Goal: Answer question/provide support

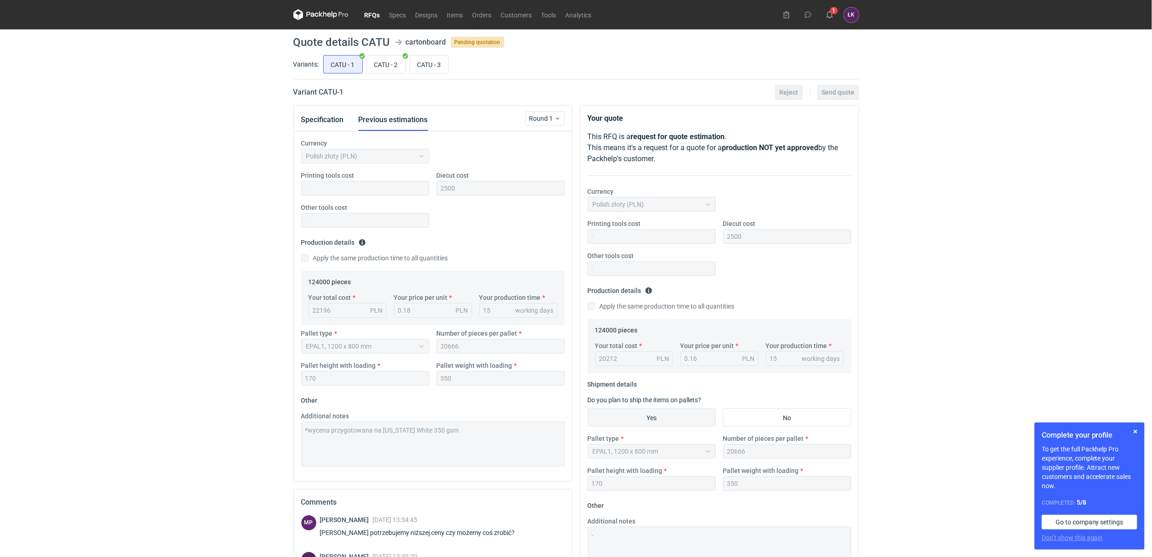
scroll to position [6, 0]
click at [335, 121] on button "Specification" at bounding box center [322, 120] width 43 height 22
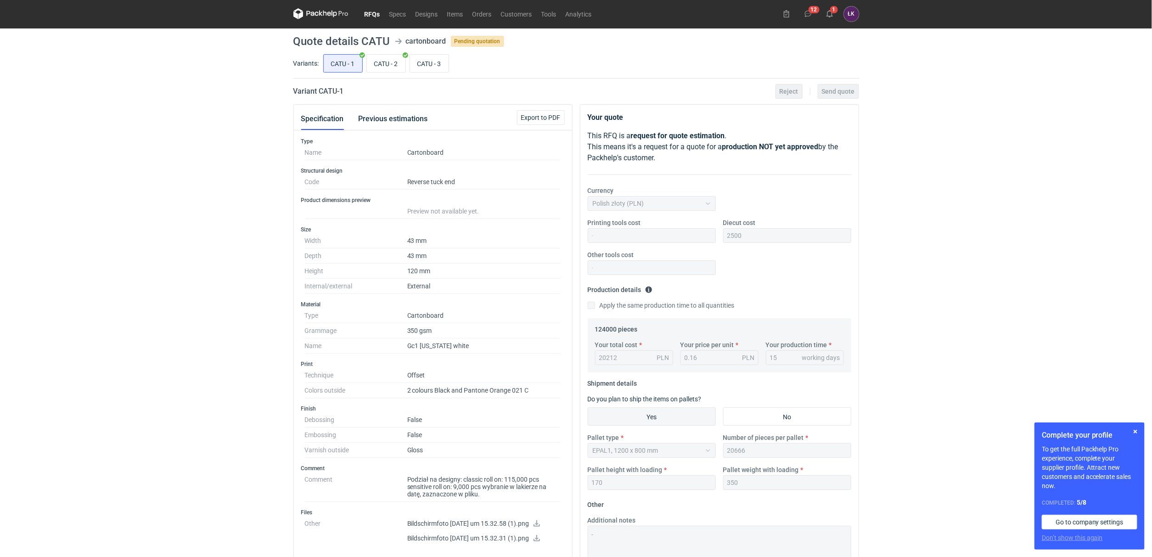
scroll to position [0, 0]
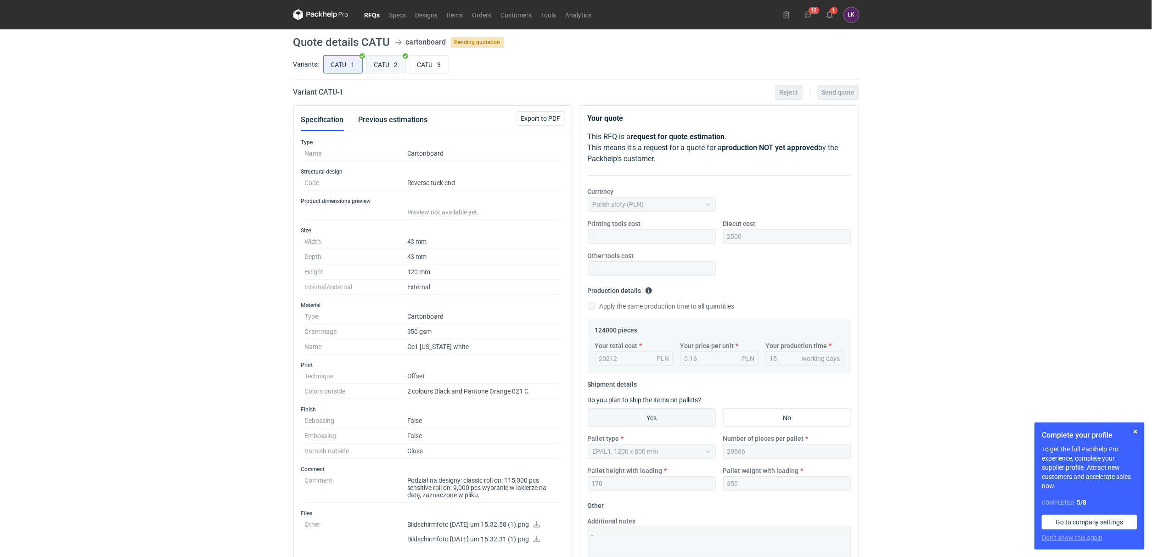
click at [386, 61] on input "CATU - 2" at bounding box center [386, 64] width 39 height 17
radio input "true"
drag, startPoint x: 434, startPoint y: 65, endPoint x: 1014, endPoint y: 558, distance: 761.0
click at [1014, 556] on html "RFQs Specs Designs Items Orders Customers Tools Analytics 12 1 ŁK [PERSON_NAME]…" at bounding box center [576, 278] width 1152 height 557
click at [432, 66] on input "CATU - 3" at bounding box center [429, 64] width 39 height 17
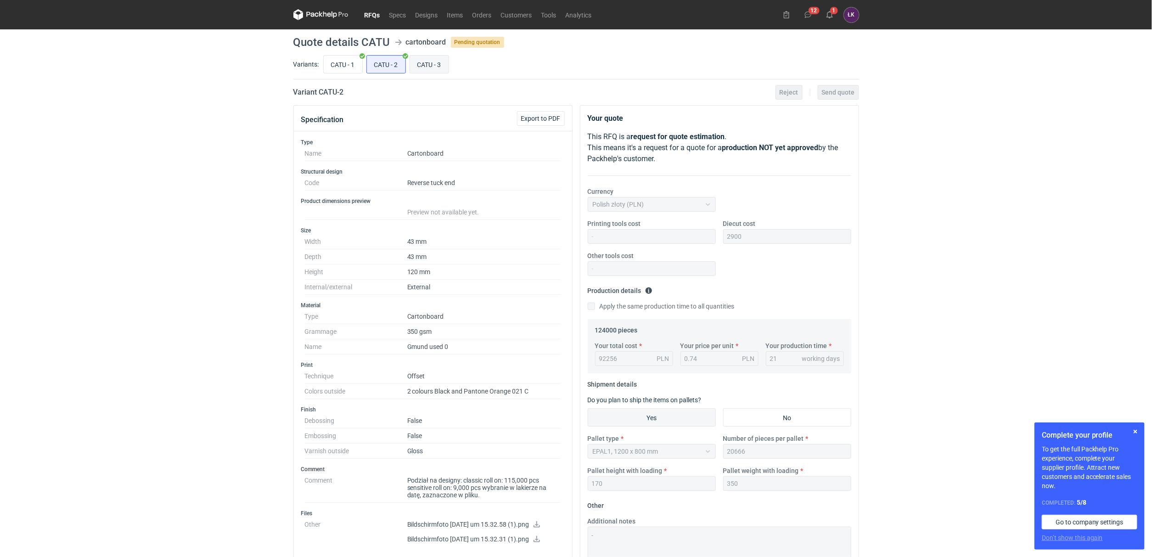
radio input "true"
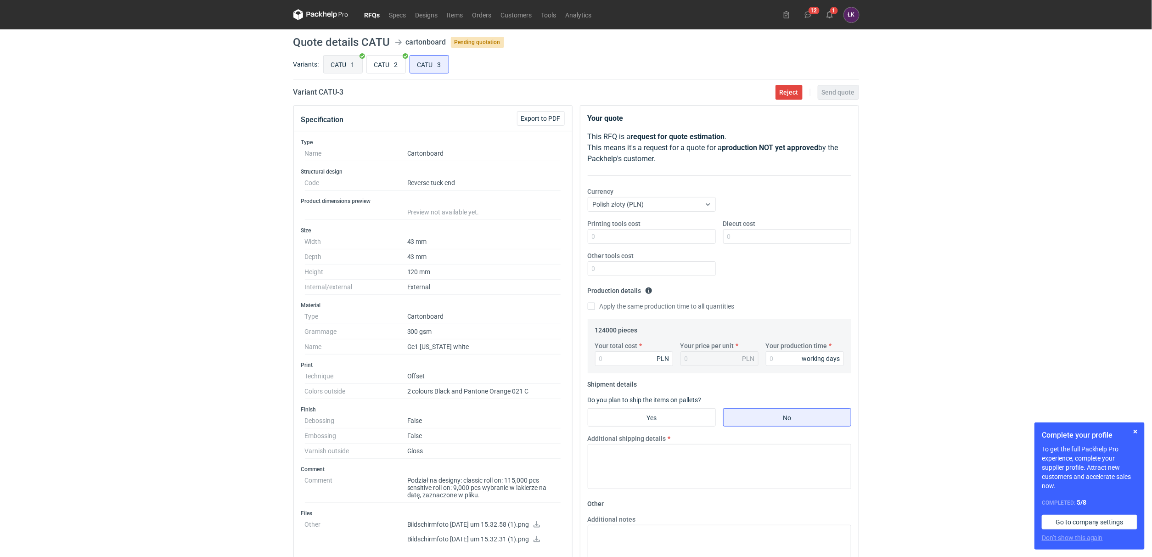
click at [348, 62] on input "CATU - 1" at bounding box center [343, 64] width 39 height 17
radio input "true"
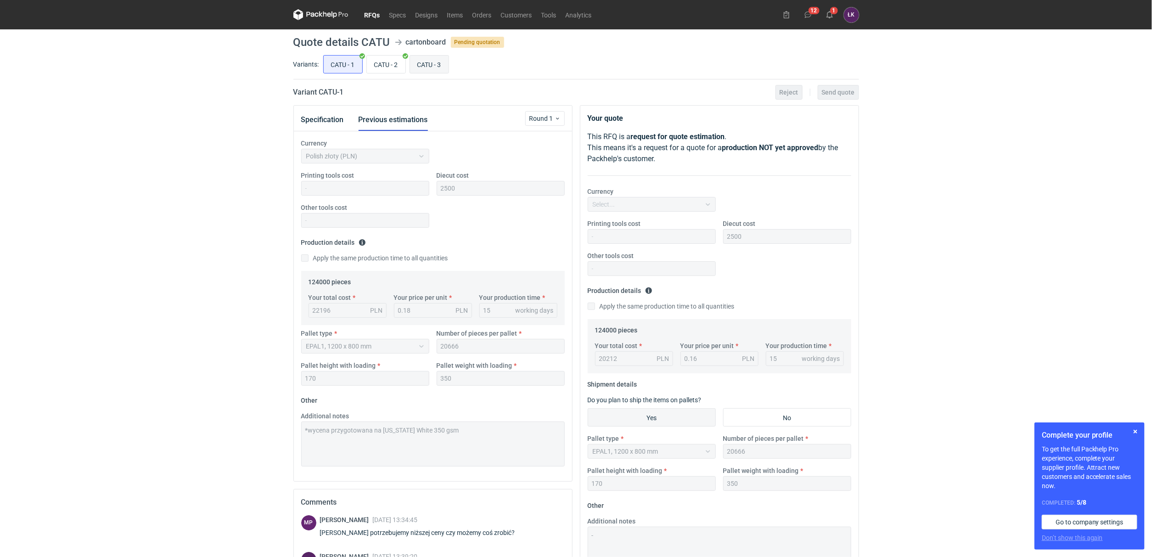
scroll to position [6, 0]
click at [325, 126] on button "Specification" at bounding box center [322, 120] width 43 height 22
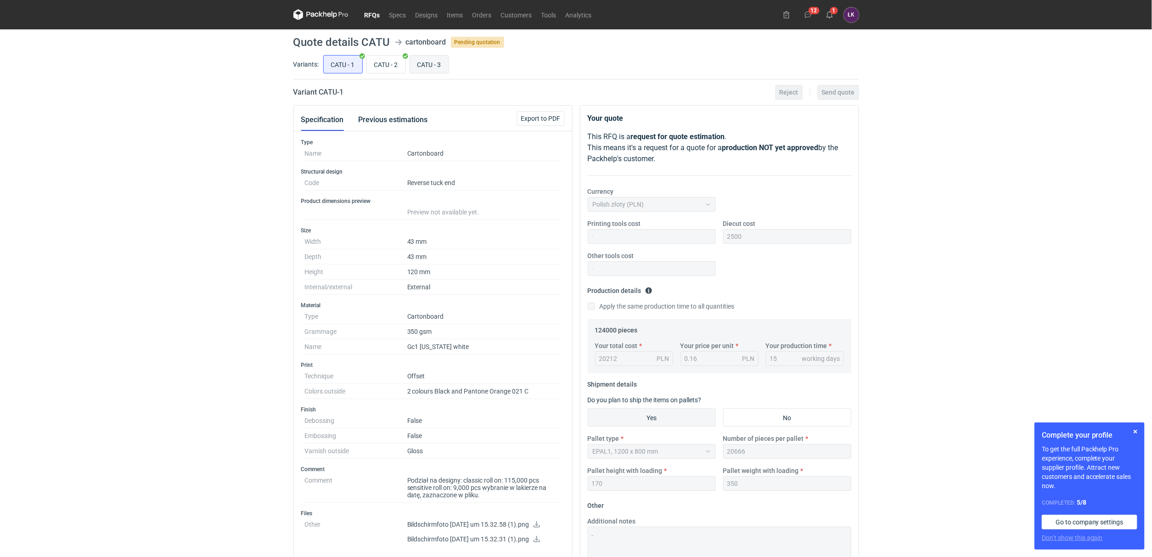
click at [435, 61] on input "CATU - 3" at bounding box center [429, 64] width 39 height 17
radio input "true"
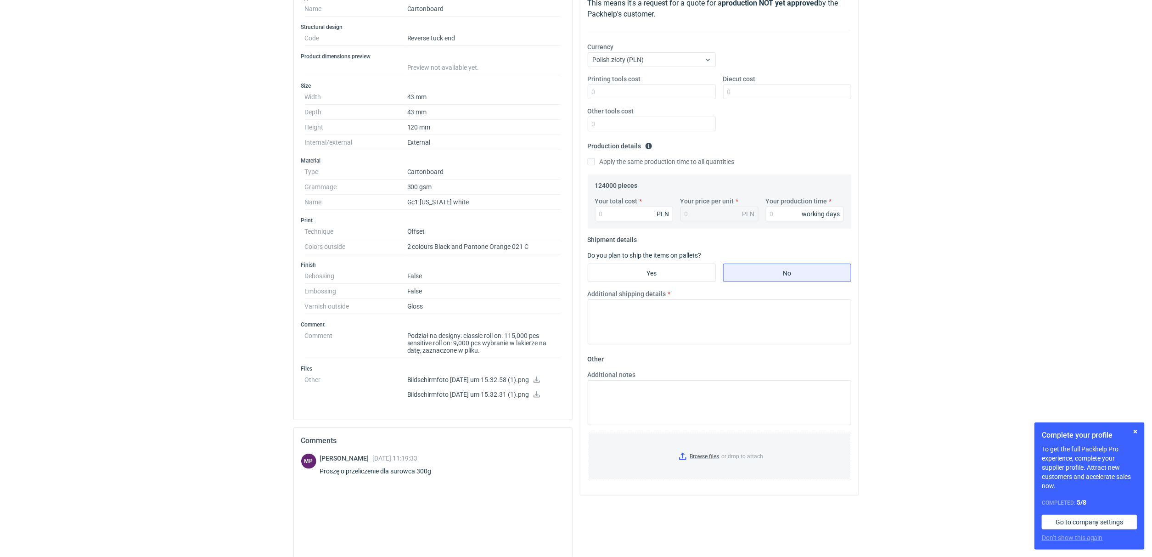
scroll to position [238, 0]
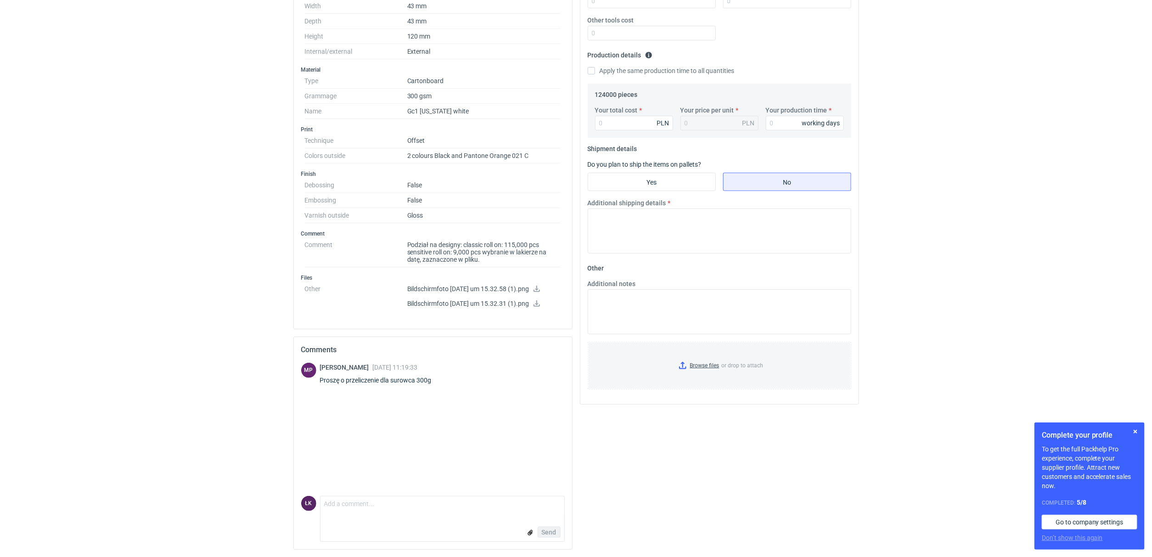
click at [207, 321] on html "RFQs Specs Designs Items Orders Customers Tools Analytics 12 1 ŁK [PERSON_NAME]…" at bounding box center [576, 43] width 1152 height 557
click at [344, 502] on textarea "Comment message" at bounding box center [442, 505] width 244 height 19
type textarea "[PERSON_NAME], koniecznie [US_STATE] white czy może być zamiennik?"
click at [550, 531] on span "Send" at bounding box center [549, 532] width 15 height 6
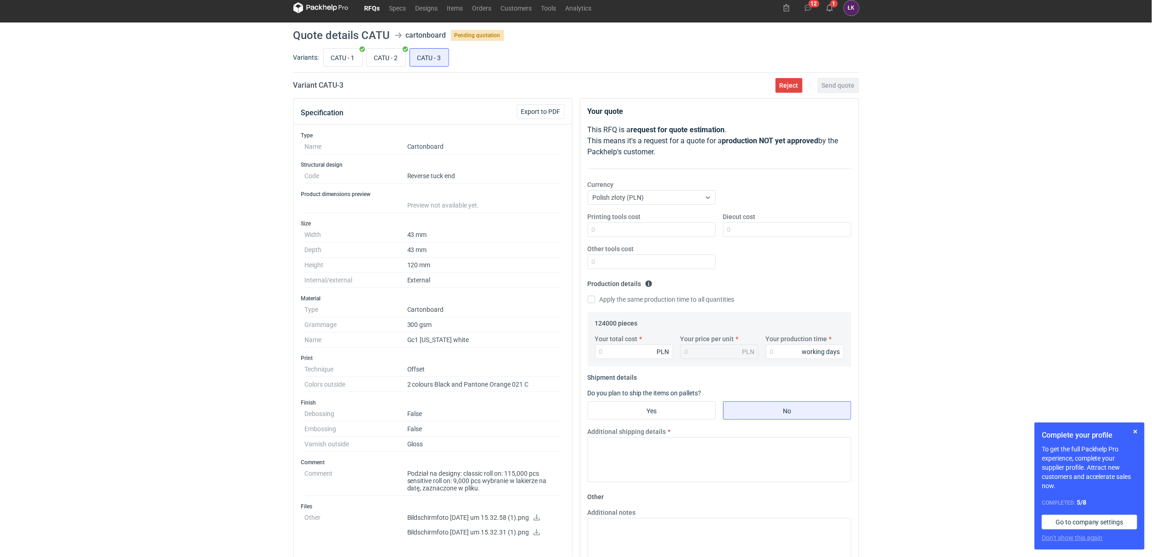
scroll to position [0, 0]
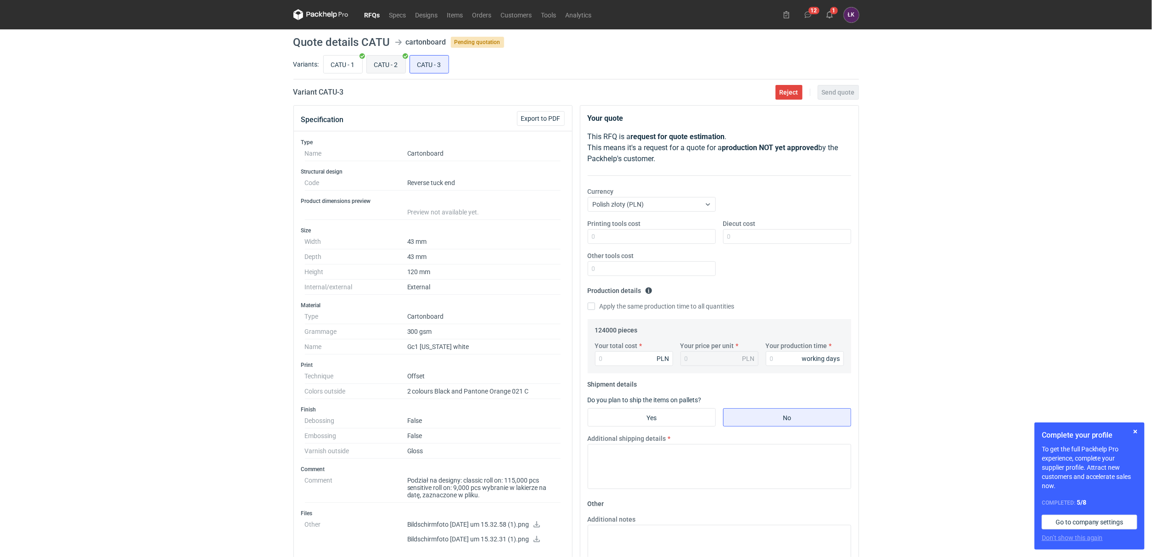
click at [386, 64] on input "CATU - 2" at bounding box center [386, 64] width 39 height 17
radio input "true"
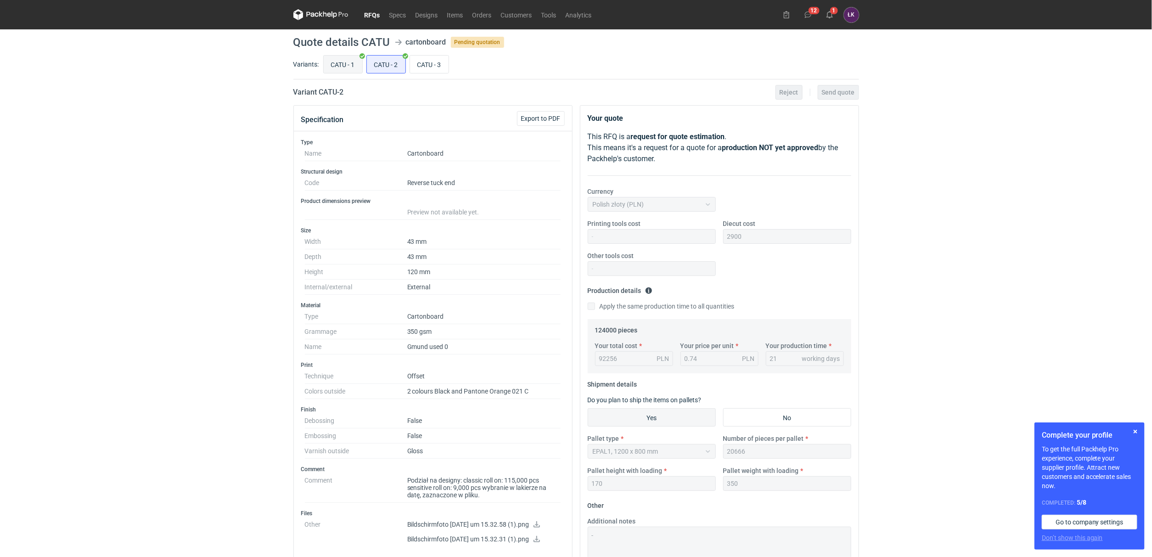
click at [348, 66] on input "CATU - 1" at bounding box center [343, 64] width 39 height 17
radio input "true"
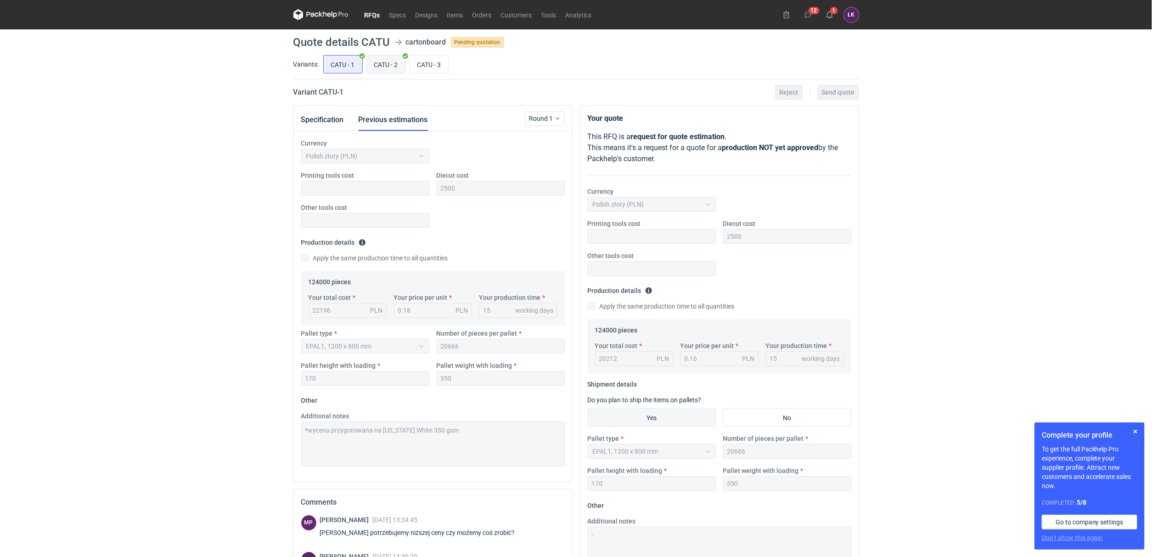
scroll to position [6, 0]
drag, startPoint x: 371, startPoint y: 66, endPoint x: 202, endPoint y: 373, distance: 350.5
click at [208, 356] on div "RFQs Specs Designs Items Orders Customers Tools Analytics 12 1 ŁK [PERSON_NAME]…" at bounding box center [576, 278] width 1152 height 557
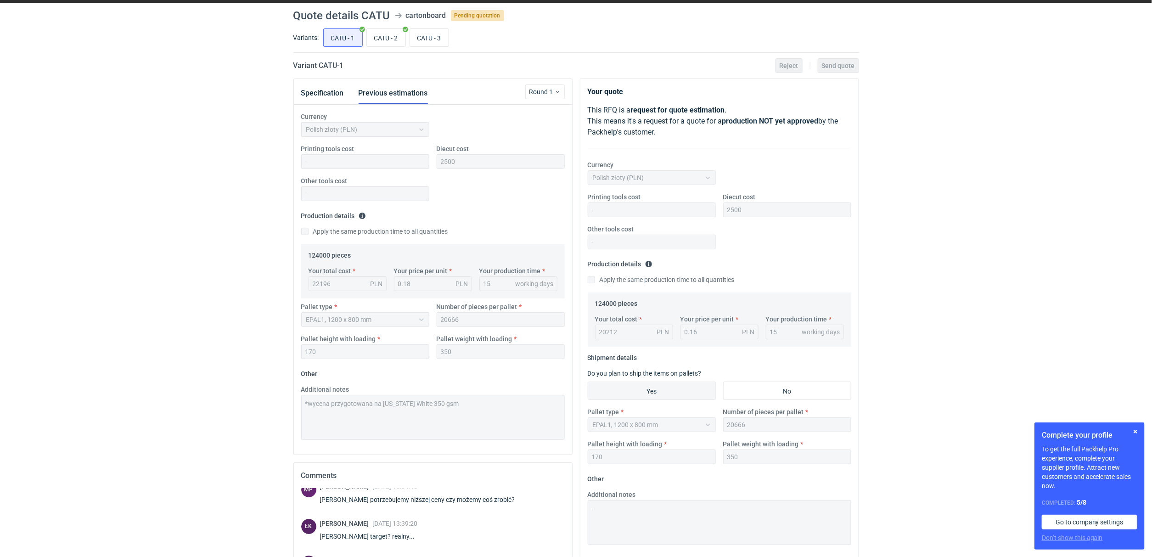
scroll to position [0, 0]
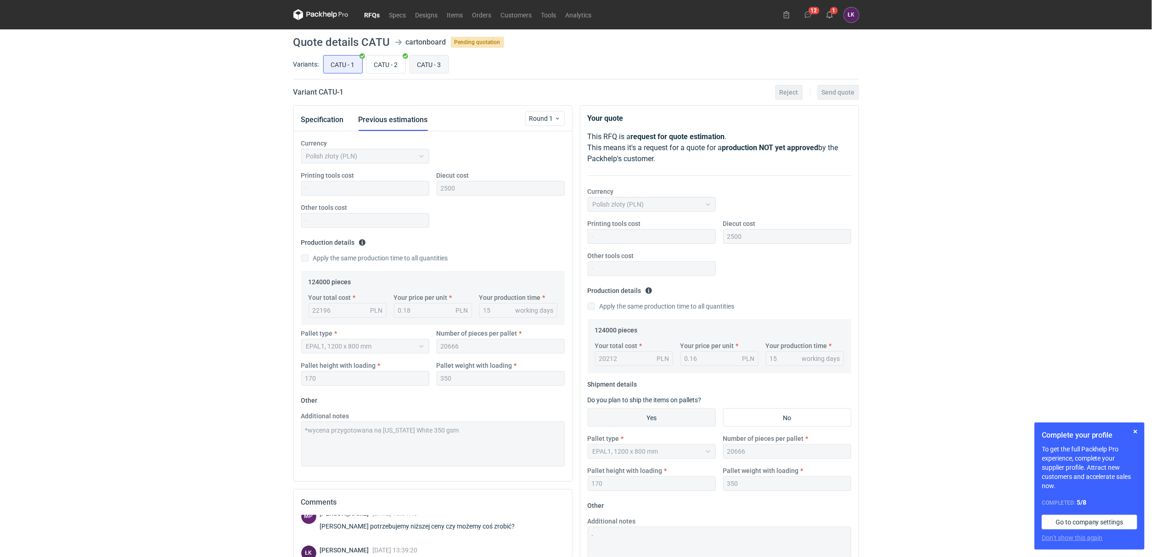
click at [442, 68] on input "CATU - 3" at bounding box center [429, 64] width 39 height 17
radio input "true"
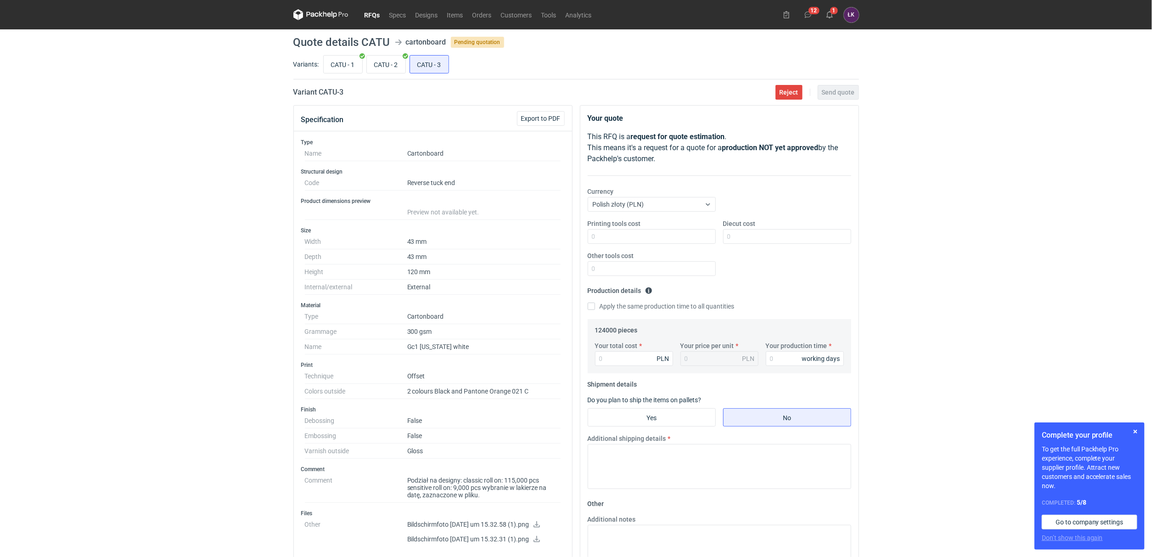
click at [935, 228] on div "RFQs Specs Designs Items Orders Customers Tools Analytics 12 1 ŁK [PERSON_NAME]…" at bounding box center [576, 278] width 1152 height 557
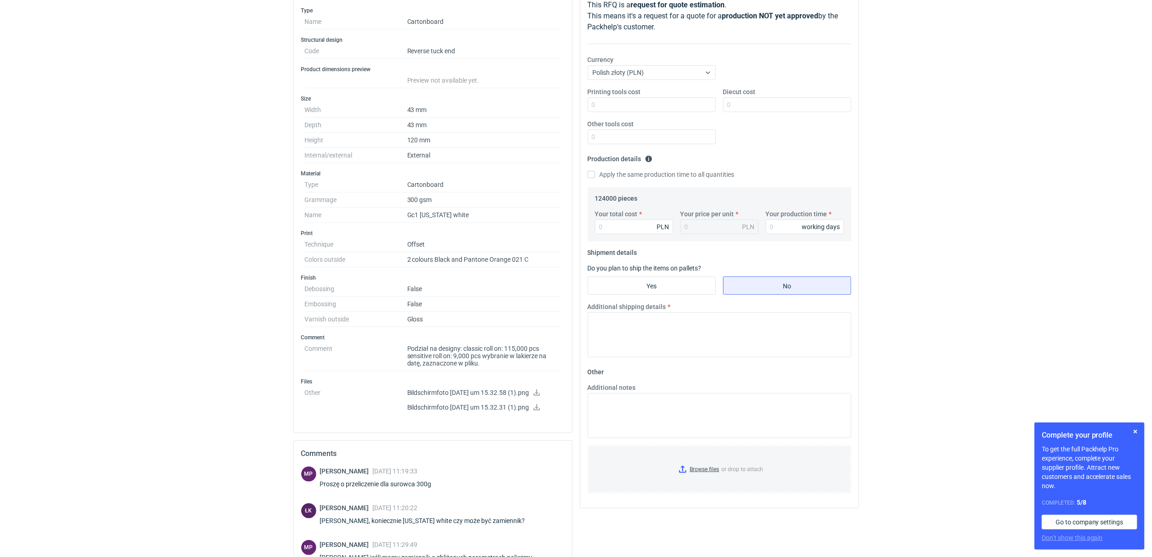
scroll to position [137, 0]
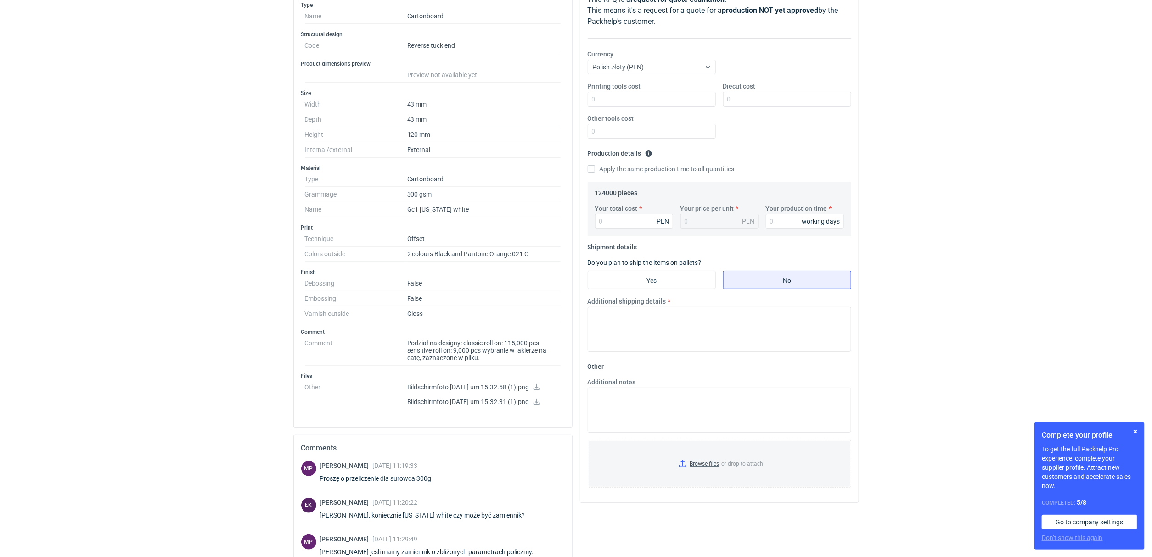
click at [583, 218] on div "Your quote This RFQ is a request for quote estimation . This means it's a reque…" at bounding box center [719, 235] width 278 height 534
click at [633, 229] on div "Your total cost PLN Your price per unit PLN Your production time working days" at bounding box center [719, 220] width 256 height 32
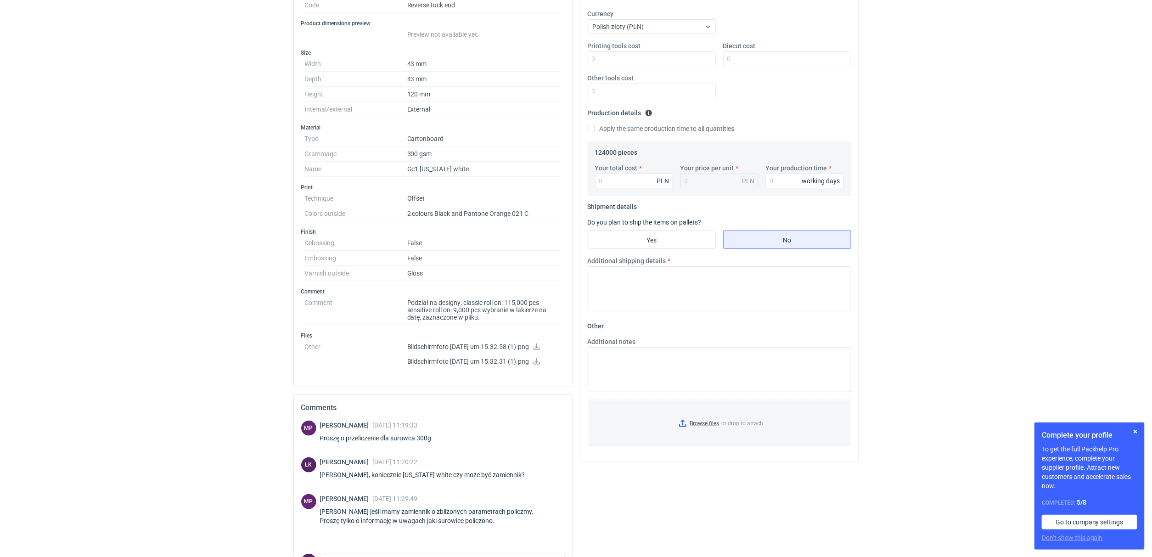
scroll to position [238, 0]
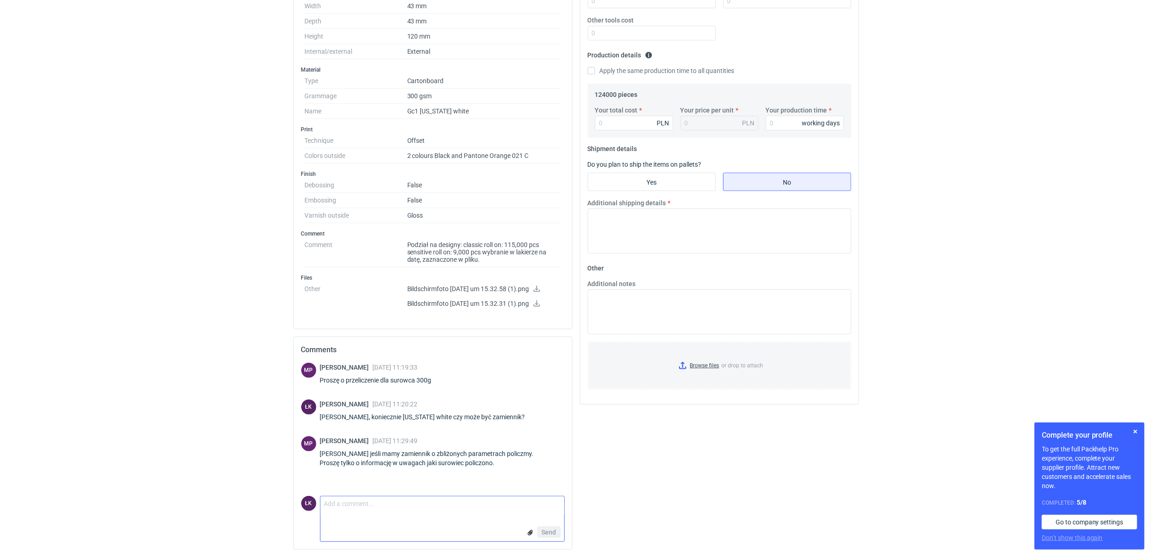
click at [392, 499] on textarea "Comment message" at bounding box center [442, 505] width 244 height 19
click at [361, 508] on textarea "[PERSON_NAME], [US_STATE] White - 0,168 zł netto/pcs" at bounding box center [442, 503] width 244 height 26
click at [362, 504] on textarea "[PERSON_NAME], [US_STATE] White 300 gsm - 0,168 zł netto/pcs" at bounding box center [442, 503] width 244 height 26
drag, startPoint x: 477, startPoint y: 506, endPoint x: 321, endPoint y: 516, distance: 156.4
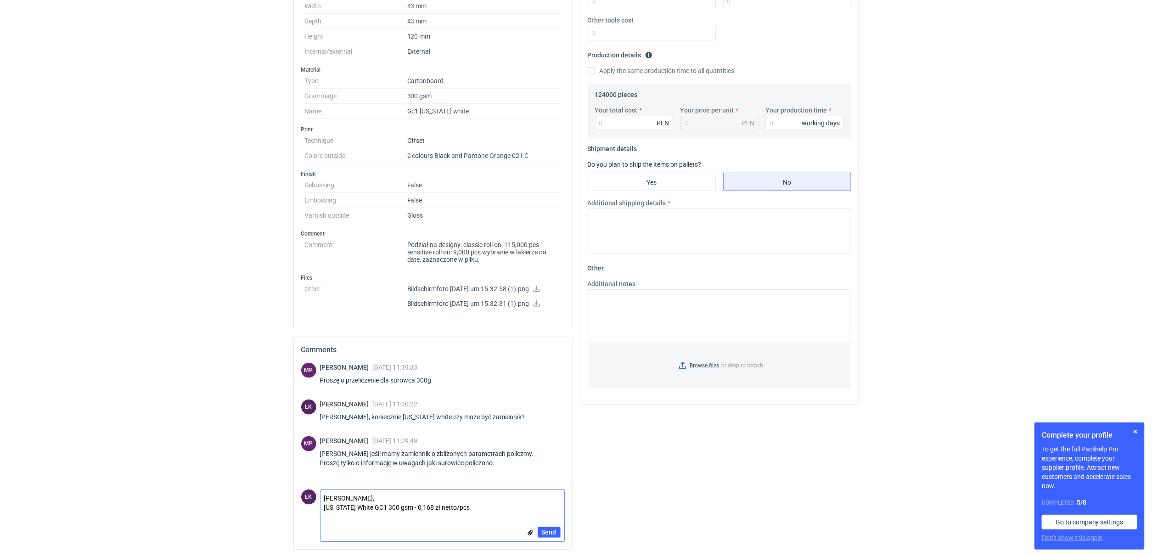
click at [321, 516] on form "Comment message [PERSON_NAME], [US_STATE] White GC1 300 gsm - 0,168 zł netto/pc…" at bounding box center [442, 515] width 245 height 52
click at [473, 505] on textarea "[PERSON_NAME], [US_STATE] White GC1 300 gsm - 0,168 zł netto/pcs" at bounding box center [442, 503] width 244 height 26
paste textarea "[US_STATE] White GC1 300 gsm - 0,168 zł netto/pcs"
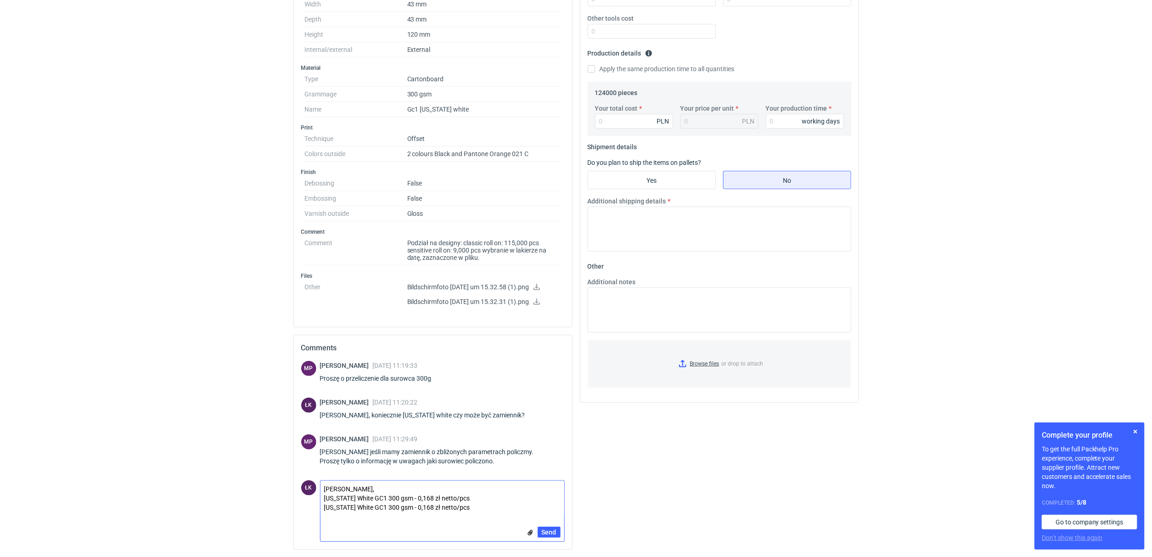
drag, startPoint x: 361, startPoint y: 508, endPoint x: 324, endPoint y: 507, distance: 36.7
click at [324, 507] on textarea "[PERSON_NAME], [US_STATE] White GC1 300 gsm - 0,168 zł netto/pcs [US_STATE] Whi…" at bounding box center [442, 498] width 244 height 35
drag, startPoint x: 461, startPoint y: 510, endPoint x: 399, endPoint y: 505, distance: 62.1
click at [399, 505] on textarea "[PERSON_NAME], [US_STATE] White GC1 300 gsm - 0,168 zł netto/pcs Zamiennik GC1 …" at bounding box center [442, 498] width 244 height 35
click at [444, 528] on textarea "[PERSON_NAME], [US_STATE] White GC1 300 gsm - 0,168 zł netto/pcs Zamiennik GC1 …" at bounding box center [442, 506] width 244 height 53
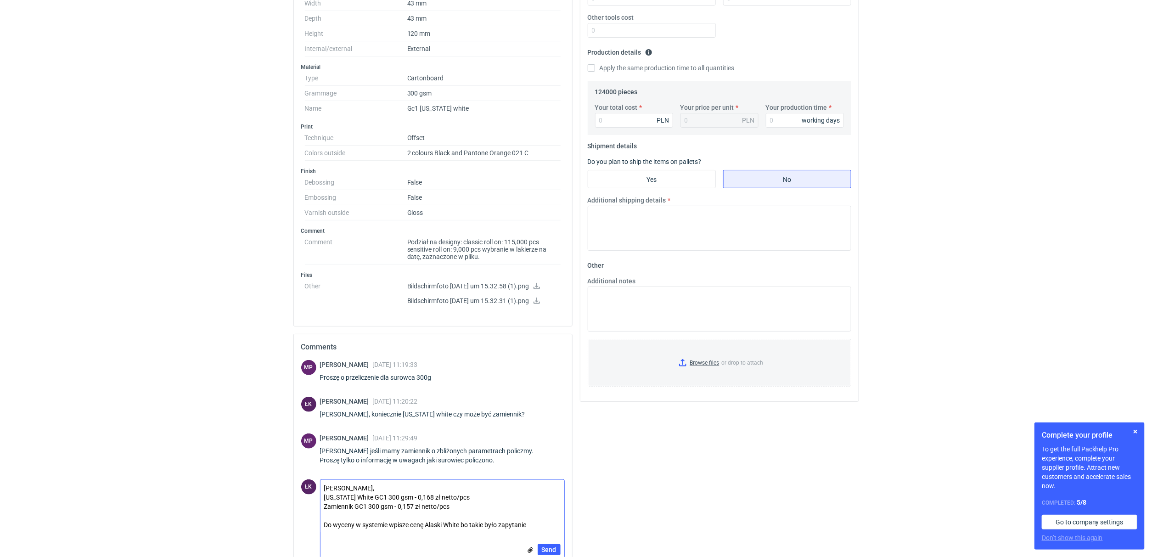
click at [393, 494] on textarea "[PERSON_NAME], [US_STATE] White GC1 300 gsm - 0,168 zł netto/pcs Zamiennik GC1 …" at bounding box center [442, 506] width 244 height 53
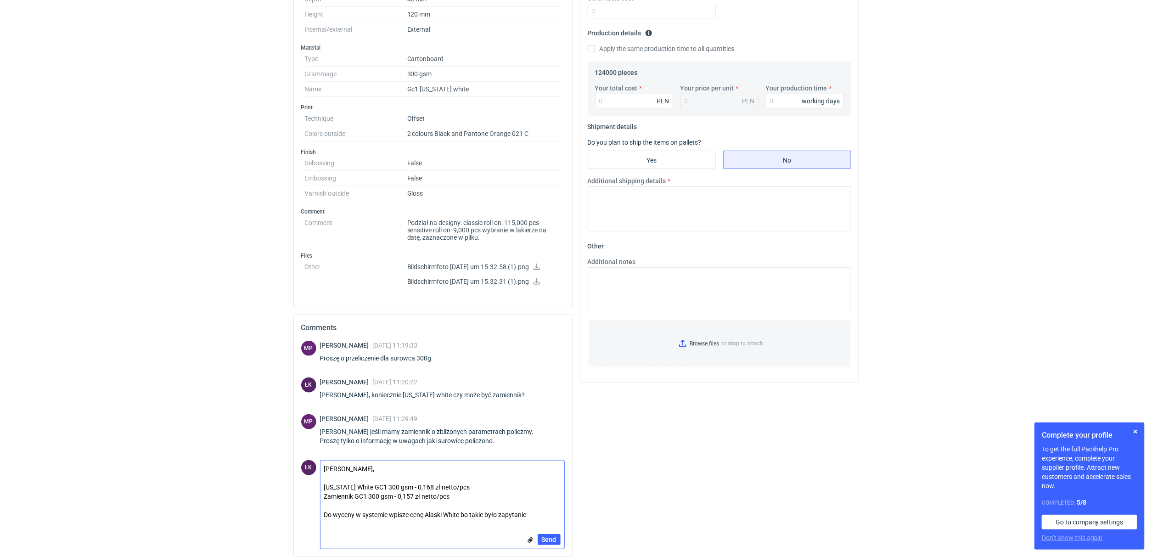
scroll to position [268, 0]
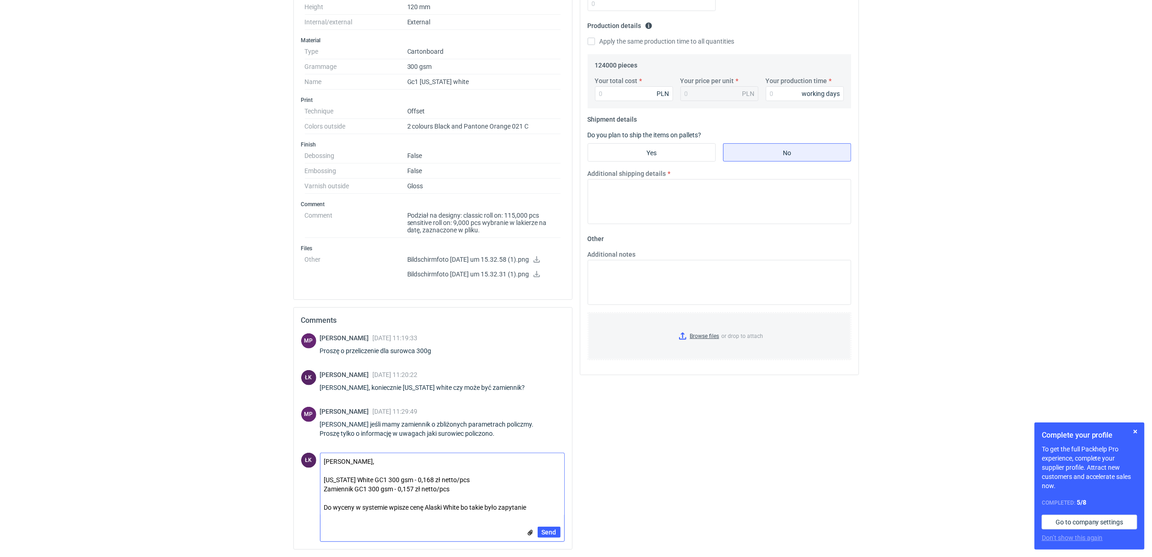
click at [460, 494] on textarea "[PERSON_NAME], [US_STATE] White GC1 300 gsm - 0,168 zł netto/pcs Zamiennik GC1 …" at bounding box center [442, 484] width 244 height 62
click at [458, 492] on textarea "[PERSON_NAME], [US_STATE] White GC1 300 gsm - 0,168 zł netto/pcs Zamiennik GC1 …" at bounding box center [442, 484] width 244 height 62
drag, startPoint x: 355, startPoint y: 488, endPoint x: 329, endPoint y: 489, distance: 25.7
click at [329, 489] on textarea "[PERSON_NAME], [US_STATE] White GC1 300 gsm - 0,168 zł netto/pcs Zamiennik GC1 …" at bounding box center [442, 484] width 244 height 62
type textarea "[PERSON_NAME], [US_STATE] White GC1 300 gsm - 0,168 zł netto/pcs Zenith GC1 300…"
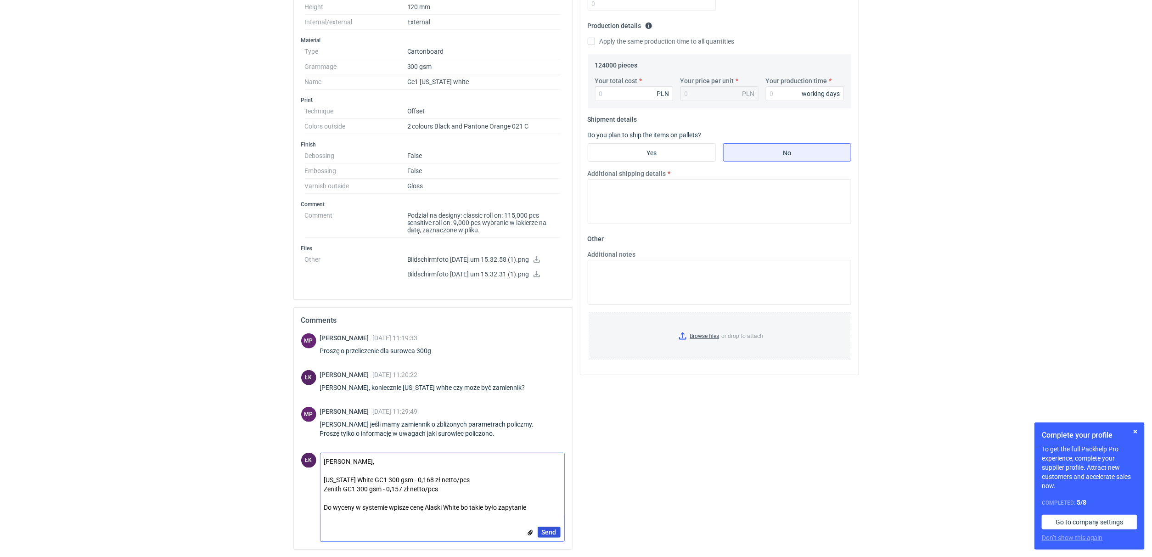
click at [549, 533] on span "Send" at bounding box center [549, 532] width 15 height 6
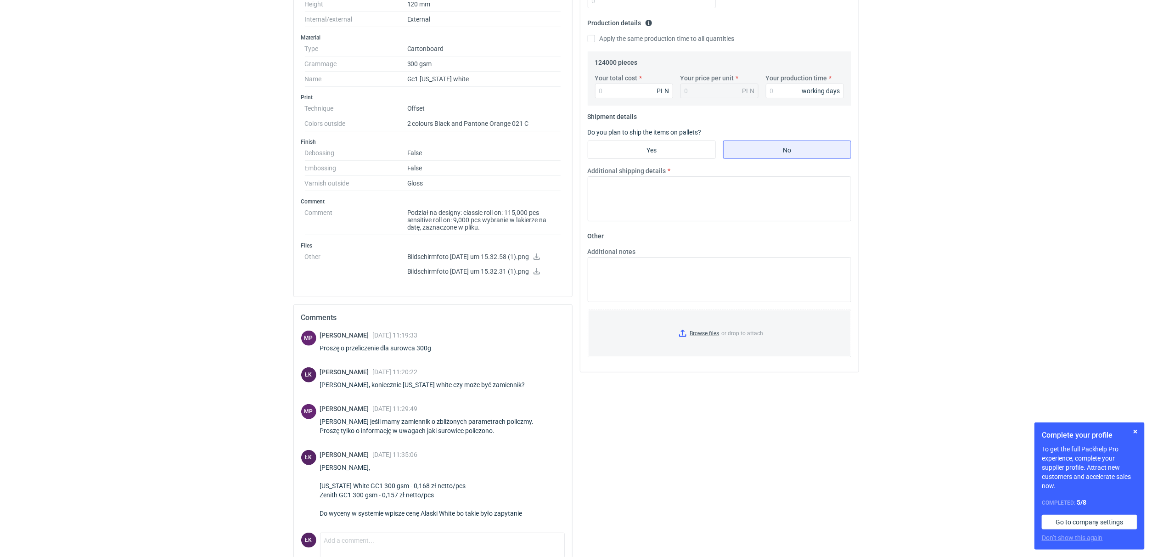
click at [623, 99] on div "Your total cost PLN Your price per unit PLN Your production time working days" at bounding box center [719, 89] width 256 height 32
click at [620, 90] on input "Your total cost" at bounding box center [634, 91] width 78 height 15
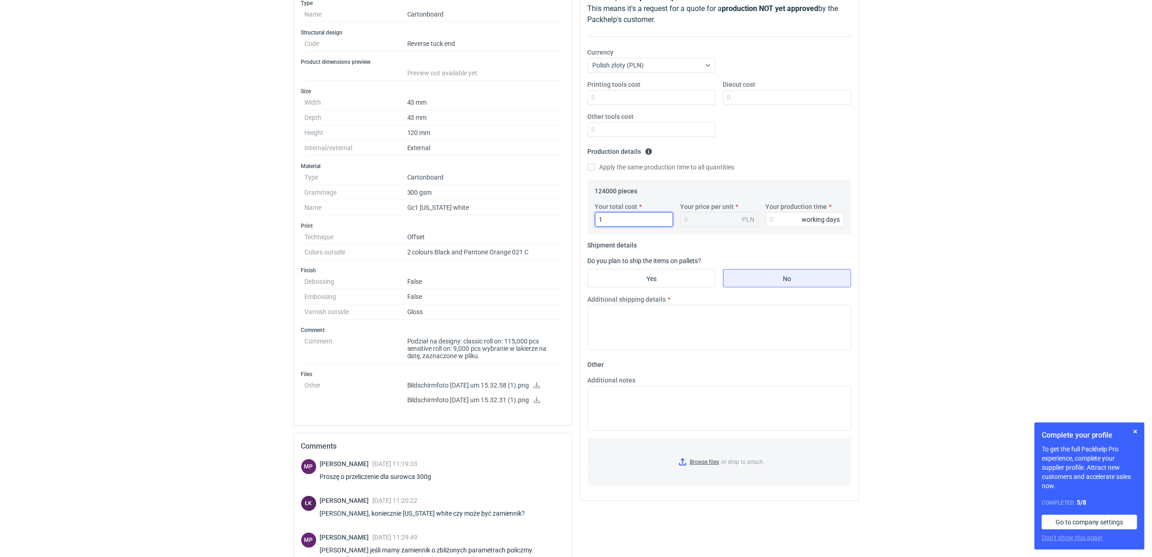
scroll to position [0, 0]
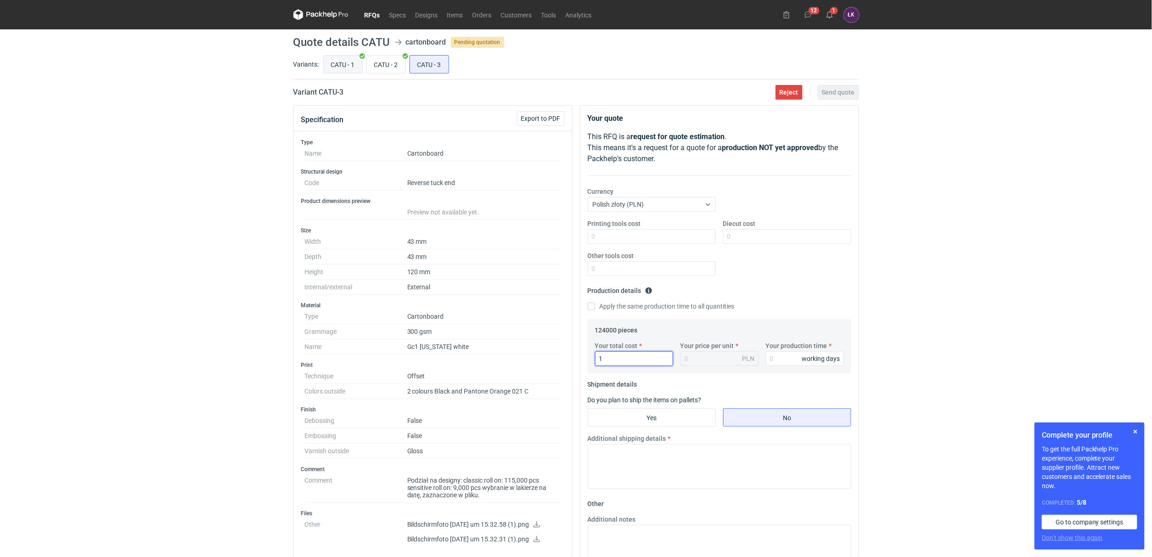
type input "1"
click at [347, 70] on input "CATU - 1" at bounding box center [343, 64] width 39 height 17
radio input "true"
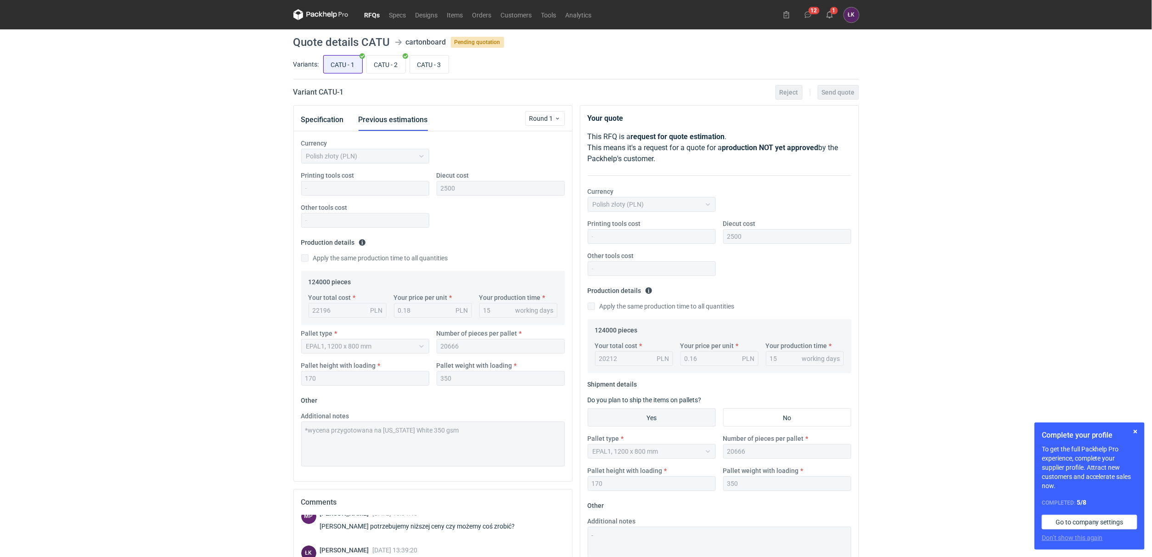
click at [339, 62] on input "CATU - 1" at bounding box center [343, 64] width 39 height 17
click at [267, 432] on div "RFQs Specs Designs Items Orders Customers Tools Analytics 12 1 ŁK [PERSON_NAME]…" at bounding box center [576, 278] width 1152 height 557
click at [391, 69] on input "CATU - 2" at bounding box center [386, 64] width 39 height 17
radio input "true"
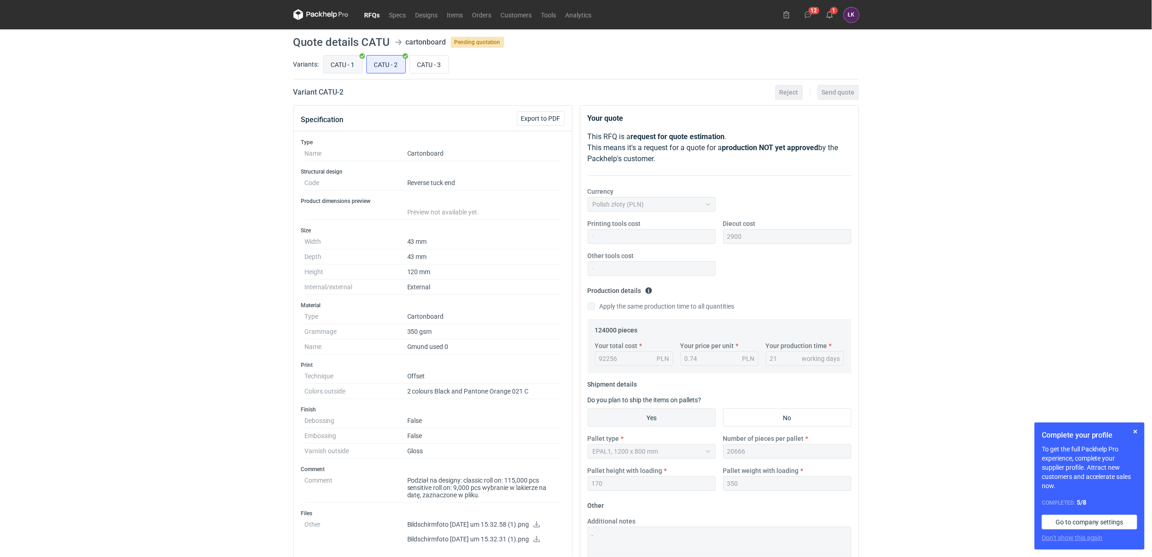
click at [331, 65] on input "CATU - 1" at bounding box center [343, 64] width 39 height 17
radio input "true"
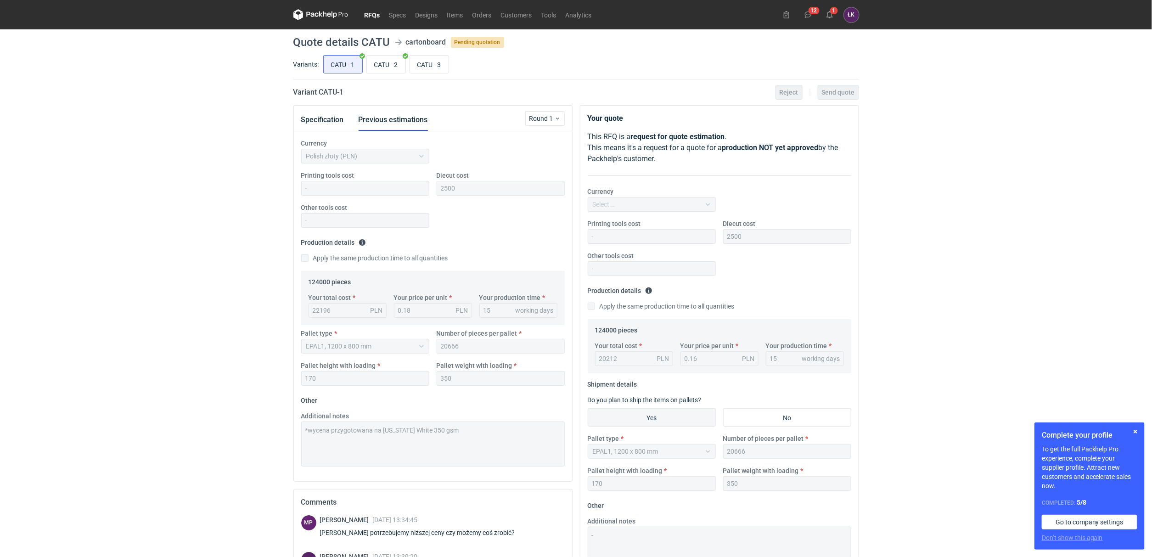
scroll to position [6, 0]
click at [428, 66] on input "CATU - 3" at bounding box center [429, 64] width 39 height 17
radio input "true"
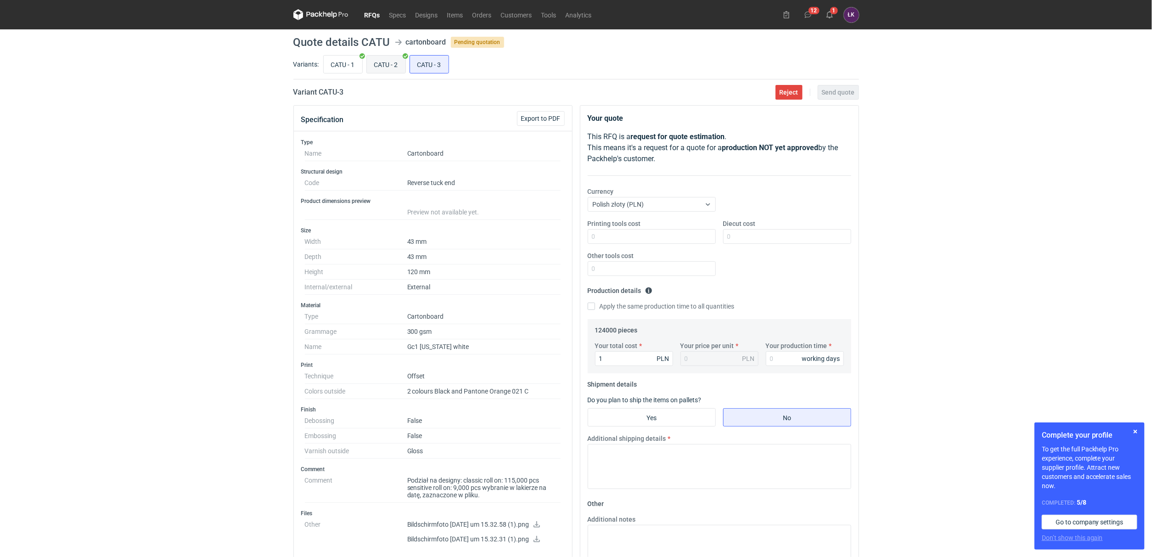
click at [386, 66] on input "CATU - 2" at bounding box center [386, 64] width 39 height 17
radio input "true"
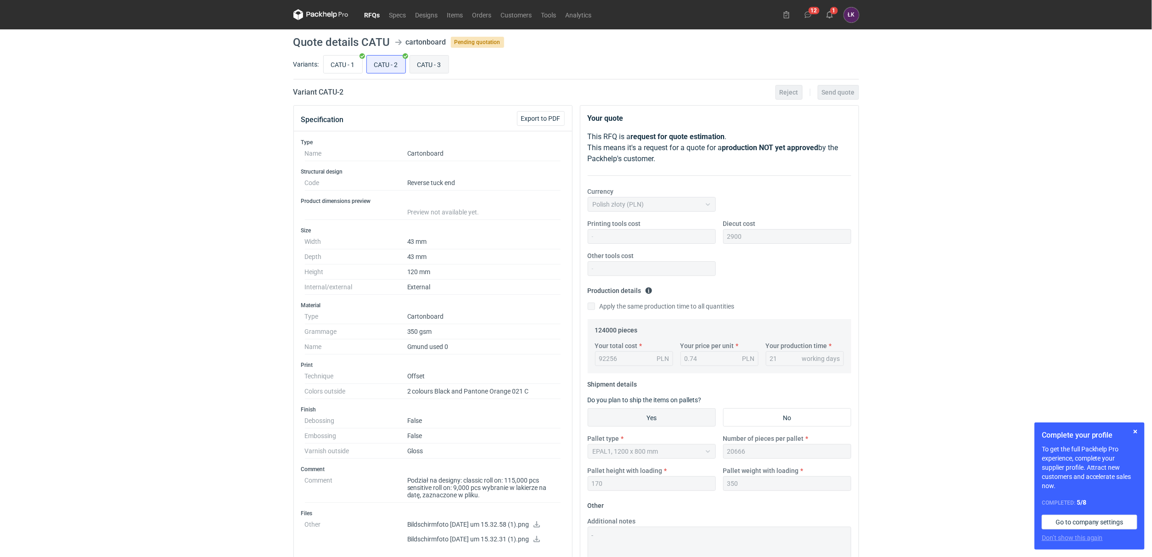
click at [443, 70] on input "CATU - 3" at bounding box center [429, 64] width 39 height 17
radio input "true"
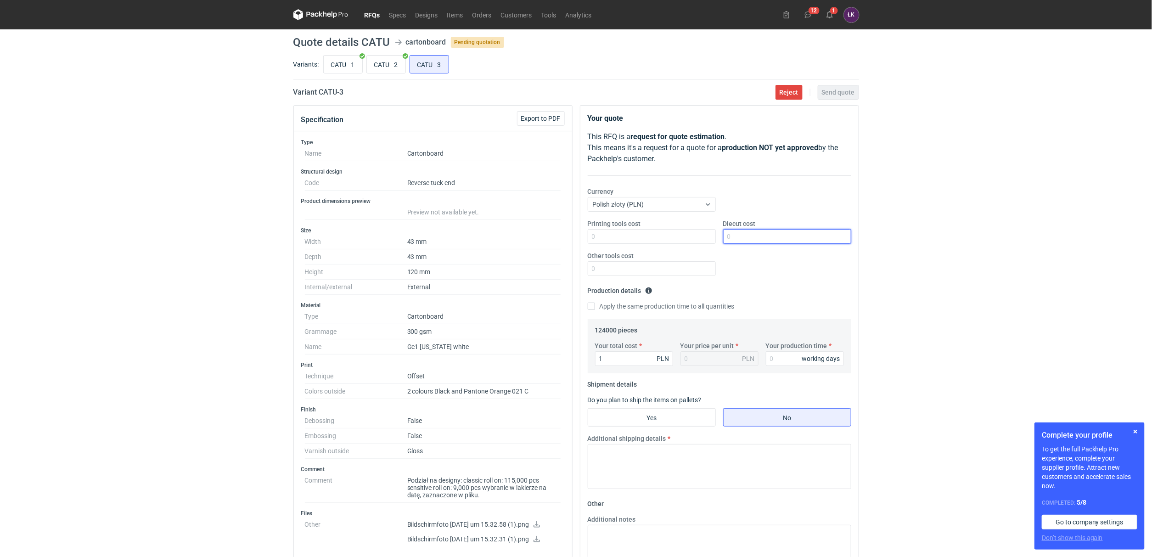
drag, startPoint x: 746, startPoint y: 237, endPoint x: 764, endPoint y: 233, distance: 19.3
click at [746, 237] on input "Diecut cost" at bounding box center [787, 236] width 128 height 15
type input "2500"
click at [782, 353] on input "Your production time" at bounding box center [805, 358] width 78 height 15
type input "15"
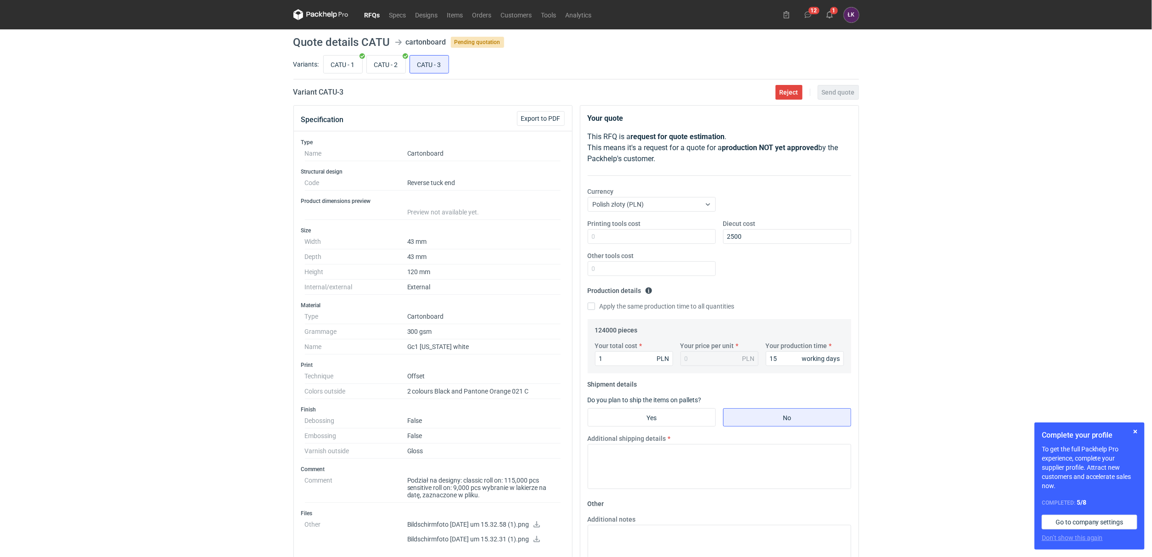
click at [987, 315] on div "RFQs Specs Designs Items Orders Customers Tools Analytics 12 1 ŁK [PERSON_NAME]…" at bounding box center [576, 278] width 1152 height 557
click at [601, 524] on label "Additional notes" at bounding box center [612, 519] width 48 height 9
click at [601, 525] on textarea "Additional notes" at bounding box center [719, 547] width 263 height 45
paste textarea "*wycena przygotowana na [US_STATE] White 350 gsm"
type textarea "*wycena przygotowana na [US_STATE] White 350 gsm"
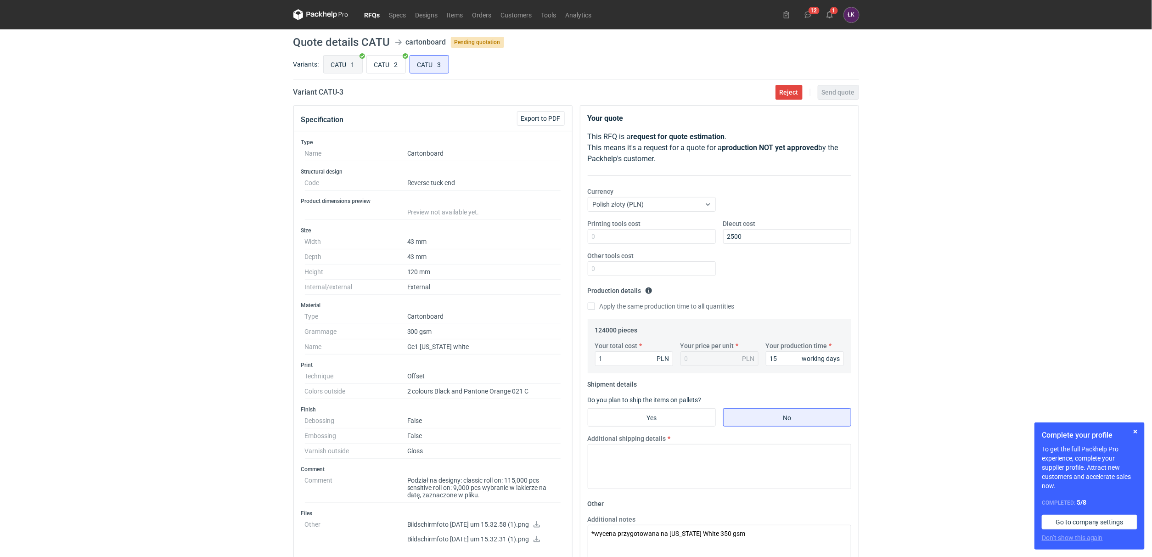
click at [339, 64] on input "CATU - 1" at bounding box center [343, 64] width 39 height 17
radio input "true"
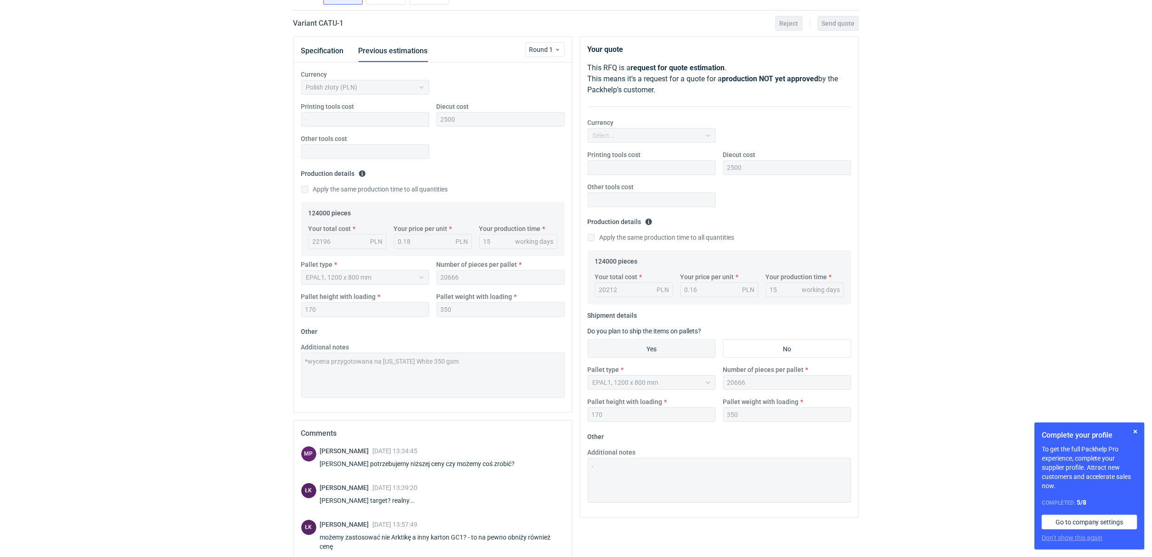
scroll to position [6, 0]
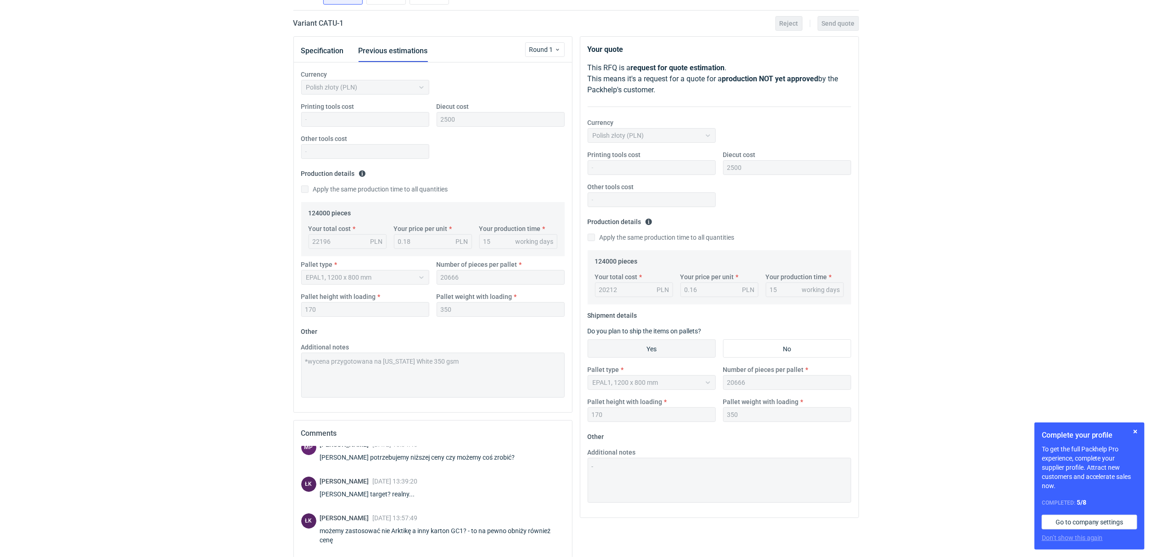
drag, startPoint x: 764, startPoint y: 384, endPoint x: 713, endPoint y: 380, distance: 51.6
click at [713, 380] on div "Pallet type EPAL1, 1200 x 800 mm Number of pieces per pallet 20666 Pallet heigh…" at bounding box center [719, 397] width 271 height 64
drag, startPoint x: 740, startPoint y: 383, endPoint x: 723, endPoint y: 383, distance: 16.5
click at [723, 383] on div "20666" at bounding box center [787, 382] width 128 height 15
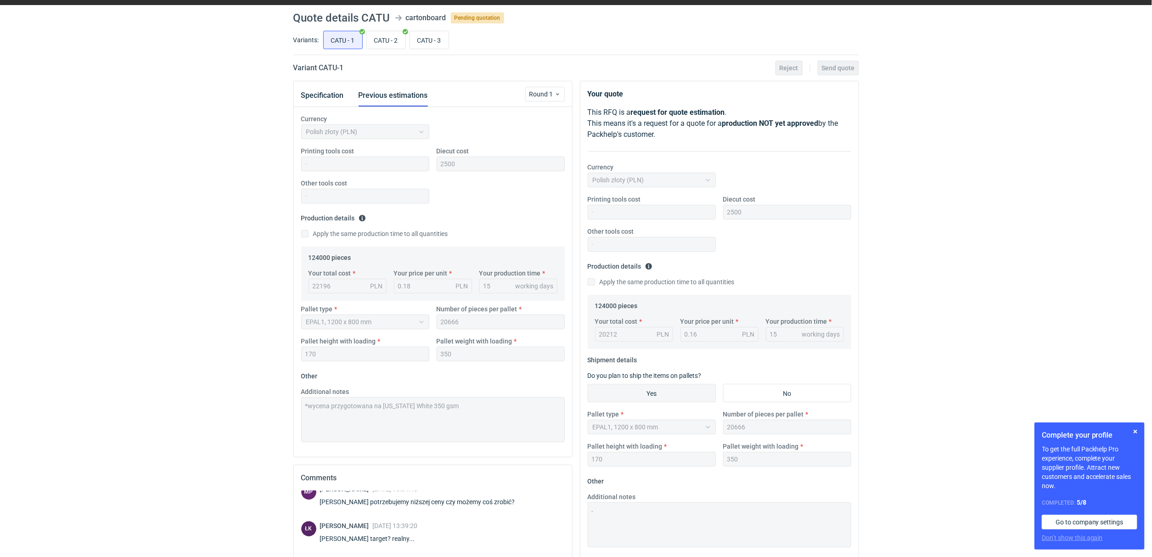
scroll to position [0, 0]
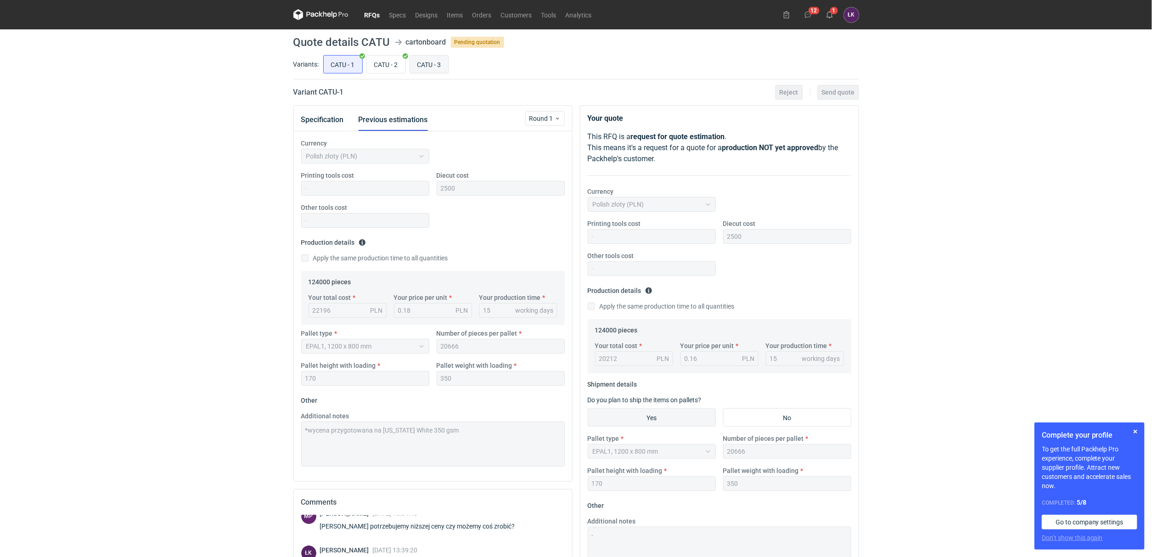
click at [438, 67] on input "CATU - 3" at bounding box center [429, 64] width 39 height 17
radio input "true"
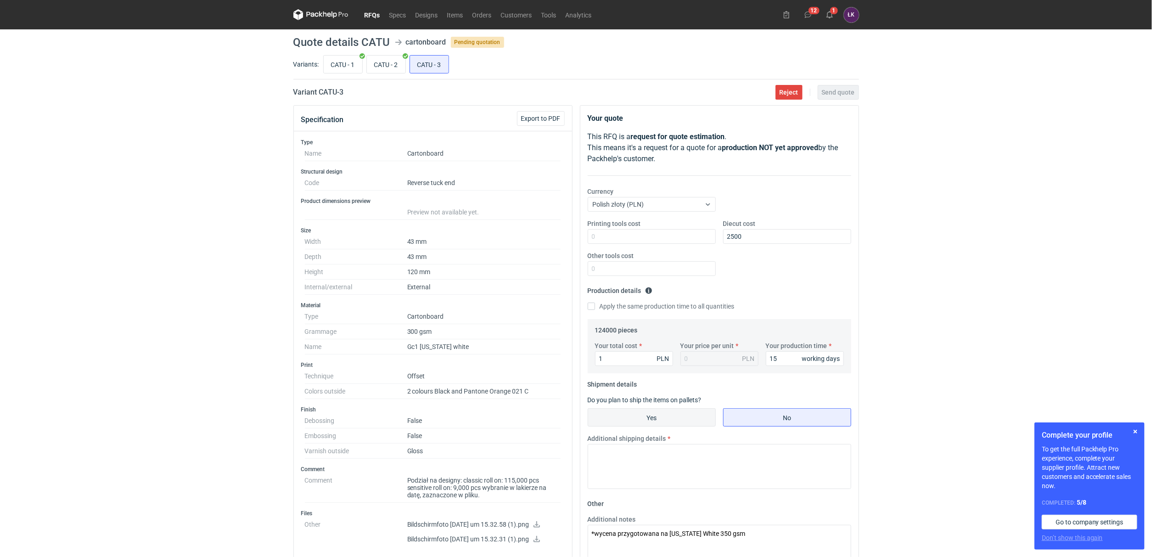
click at [667, 424] on input "Yes" at bounding box center [651, 417] width 127 height 17
radio input "true"
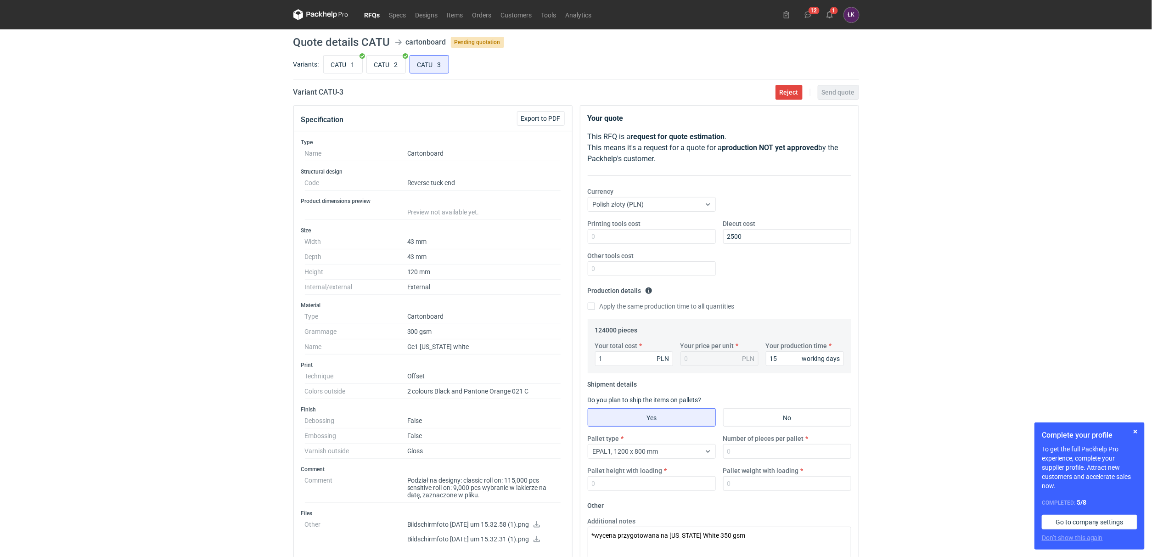
click at [747, 460] on div "Pallet type EPAL1, 1200 x 800 mm Number of pieces per pallet Pallet height with…" at bounding box center [719, 466] width 271 height 64
click at [748, 454] on input "Number of pieces per pallet" at bounding box center [787, 451] width 128 height 15
type input "20666"
click at [753, 484] on input "Pallet weight with loading" at bounding box center [787, 483] width 128 height 15
type input "350"
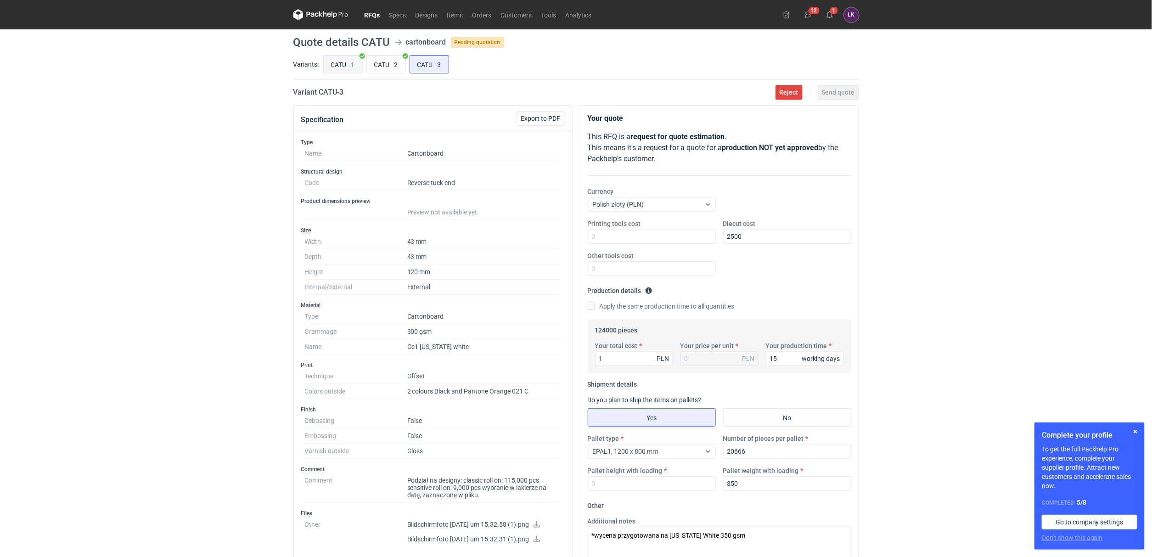
click at [335, 66] on input "CATU - 1" at bounding box center [343, 64] width 39 height 17
radio input "true"
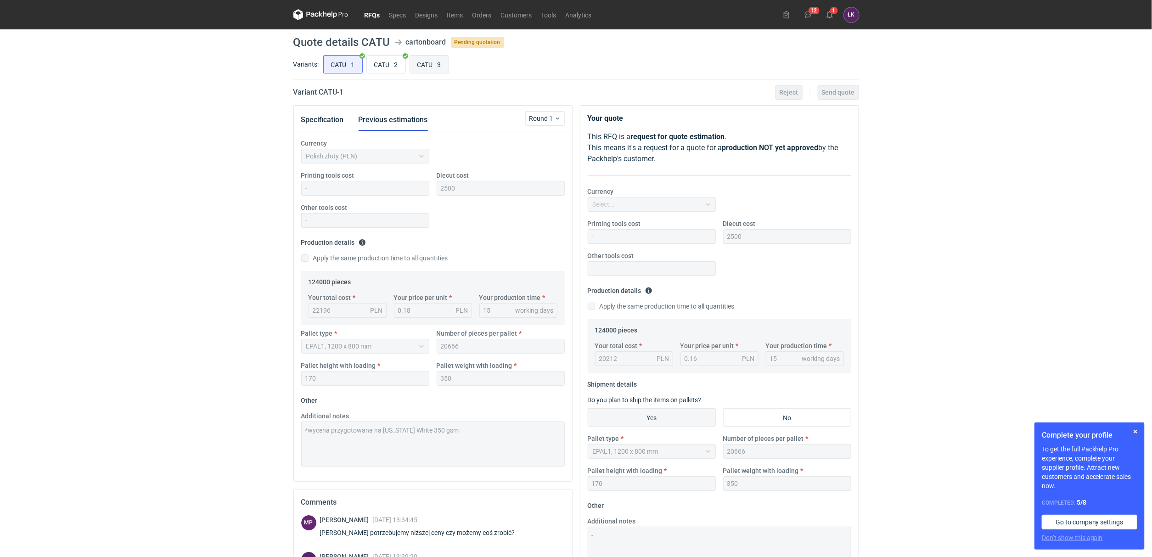
scroll to position [6, 0]
click at [432, 61] on input "CATU - 3" at bounding box center [429, 64] width 39 height 17
radio input "true"
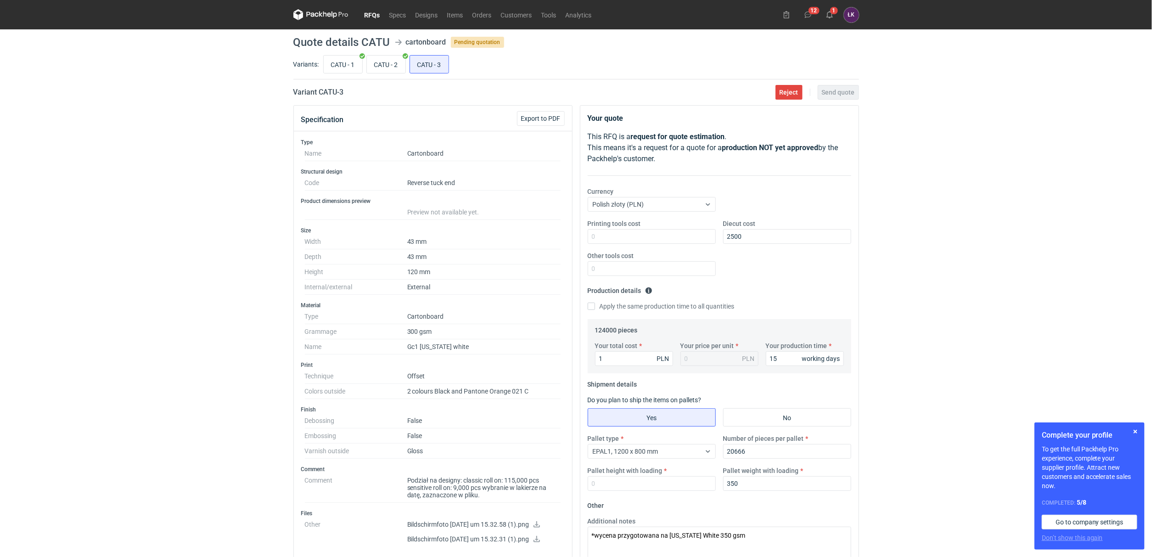
click at [603, 492] on div "Pallet type EPAL1, 1200 x 800 mm Number of pieces per pallet 20666 Pallet heigh…" at bounding box center [719, 466] width 271 height 64
click at [606, 483] on input "Pallet height with loading" at bounding box center [652, 483] width 128 height 15
type input "170"
click at [905, 360] on div "RFQs Specs Designs Items Orders Customers Tools Analytics 12 1 ŁK [PERSON_NAME]…" at bounding box center [576, 278] width 1152 height 557
drag, startPoint x: 635, startPoint y: 361, endPoint x: 572, endPoint y: 361, distance: 62.4
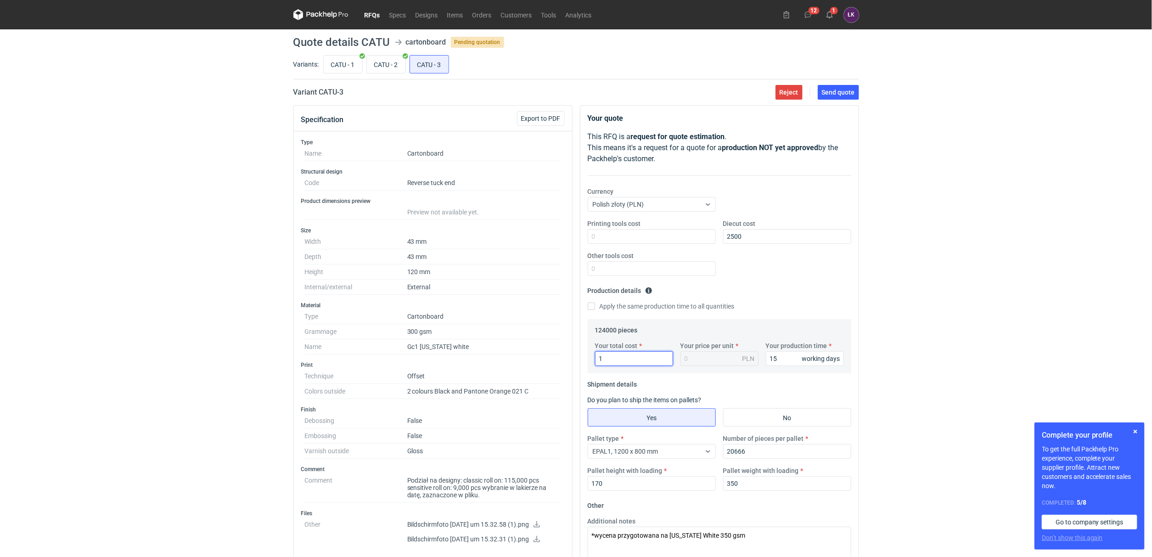
click at [572, 361] on div "Specification Export to PDF Type Name Cartonboard Structural design Code Revers…" at bounding box center [576, 483] width 573 height 756
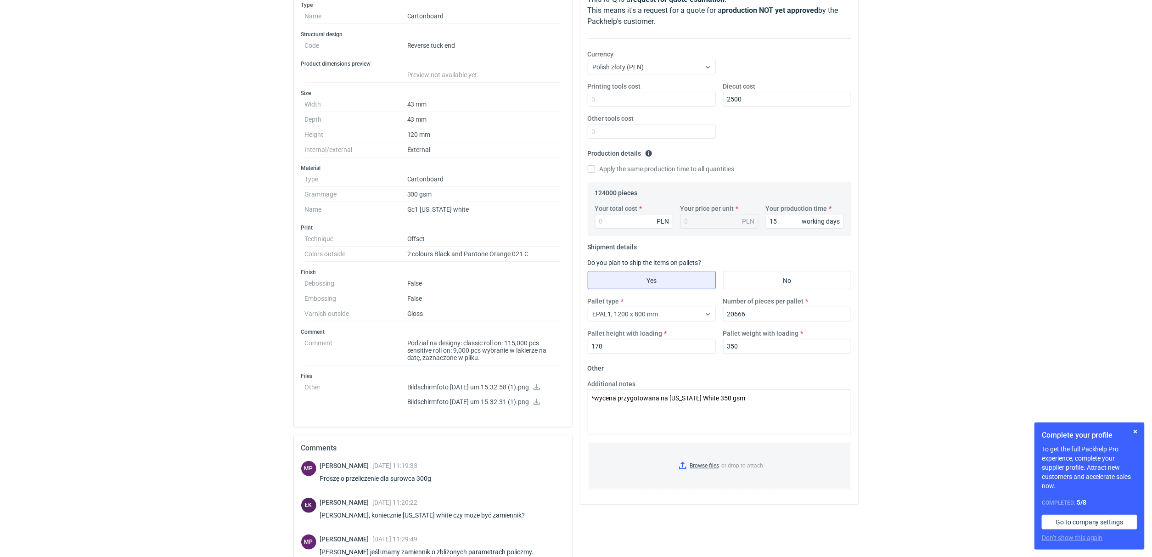
click at [106, 384] on div "RFQs Specs Designs Items Orders Customers Tools Analytics 12 1 ŁK [PERSON_NAME]…" at bounding box center [576, 141] width 1152 height 557
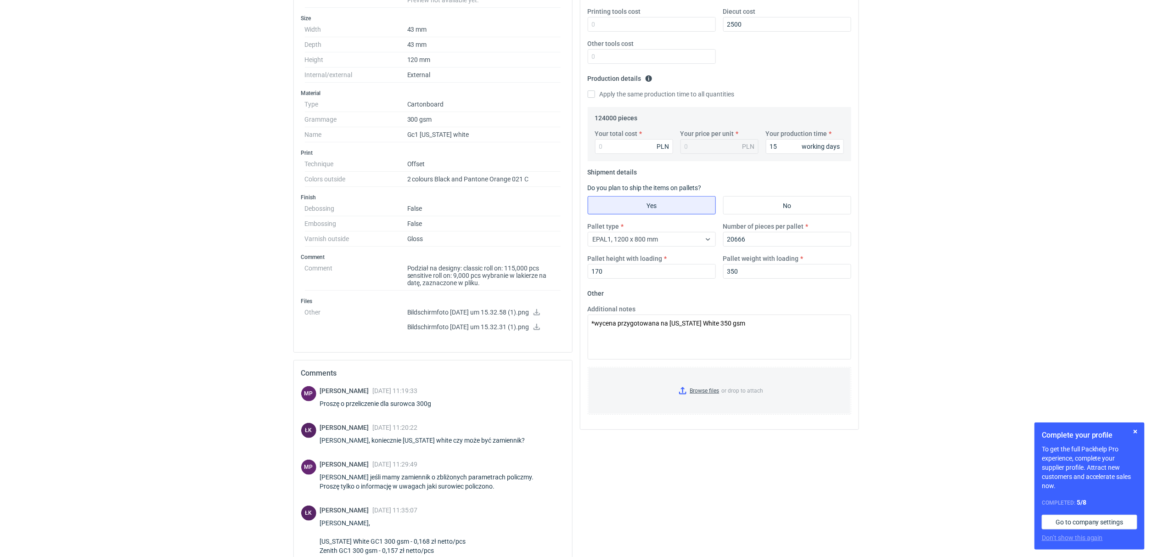
scroll to position [308, 0]
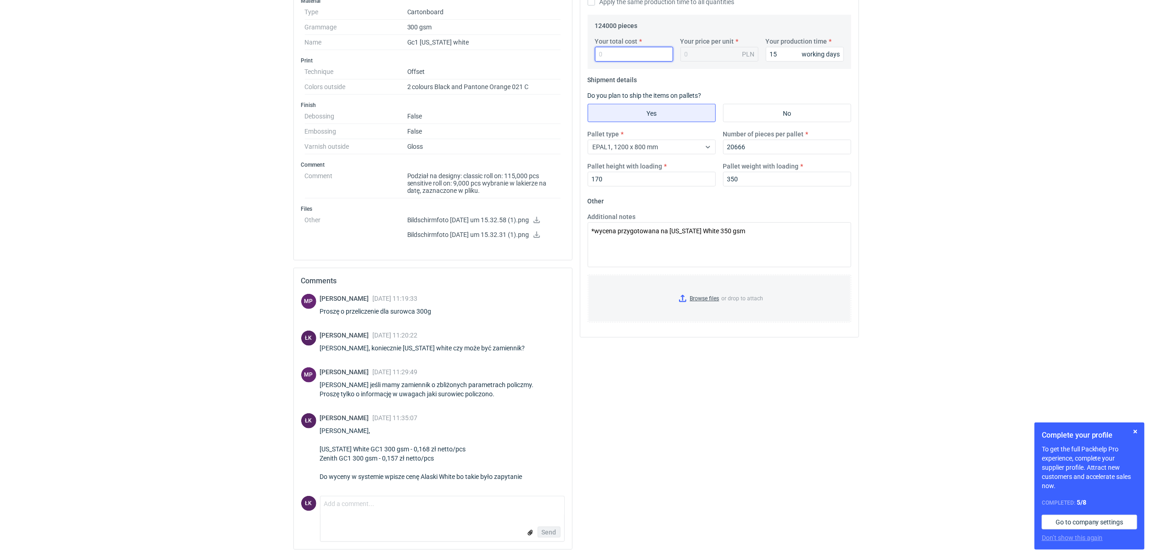
click at [609, 49] on input "Your total cost" at bounding box center [634, 54] width 78 height 15
type input "20832"
type input "0.17"
type input "20832"
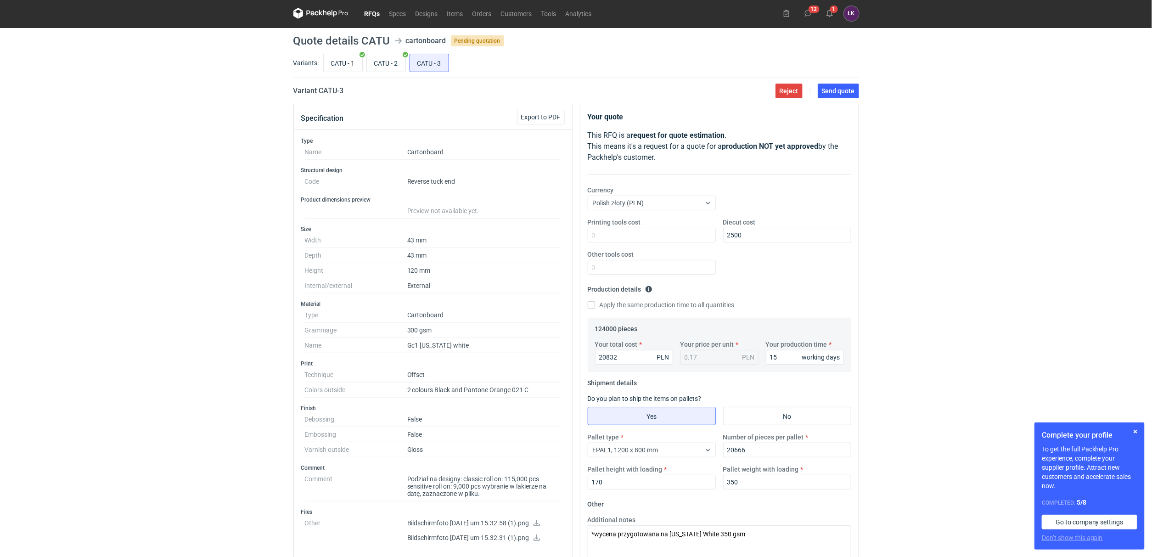
scroll to position [0, 0]
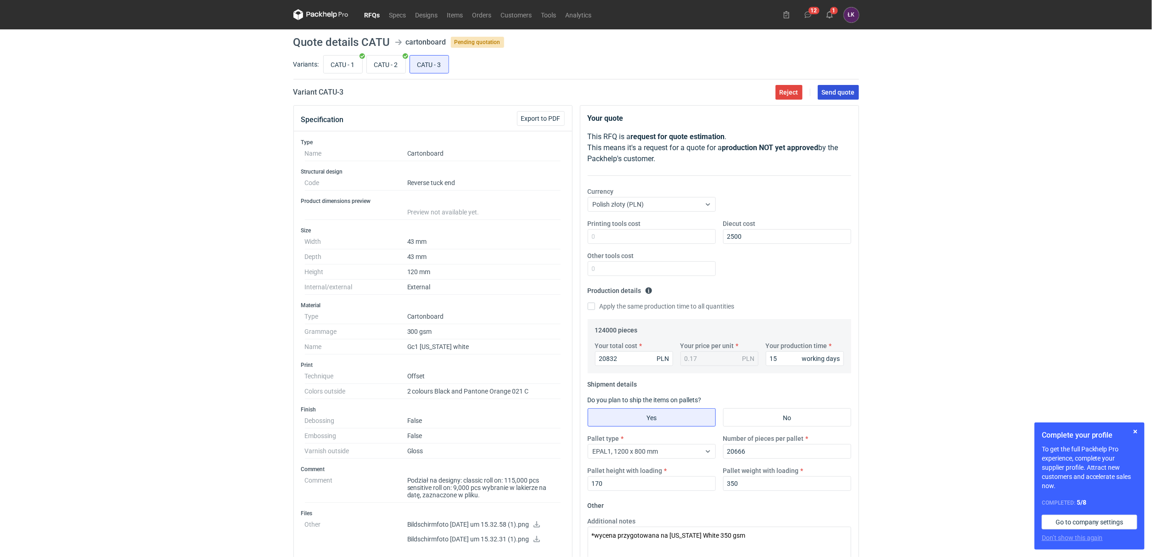
click at [849, 95] on span "Send quote" at bounding box center [838, 92] width 33 height 6
drag, startPoint x: 363, startPoint y: 38, endPoint x: 390, endPoint y: 37, distance: 27.1
click at [390, 37] on header "Quote details CATU cartonboard Pending quotation" at bounding box center [576, 42] width 566 height 11
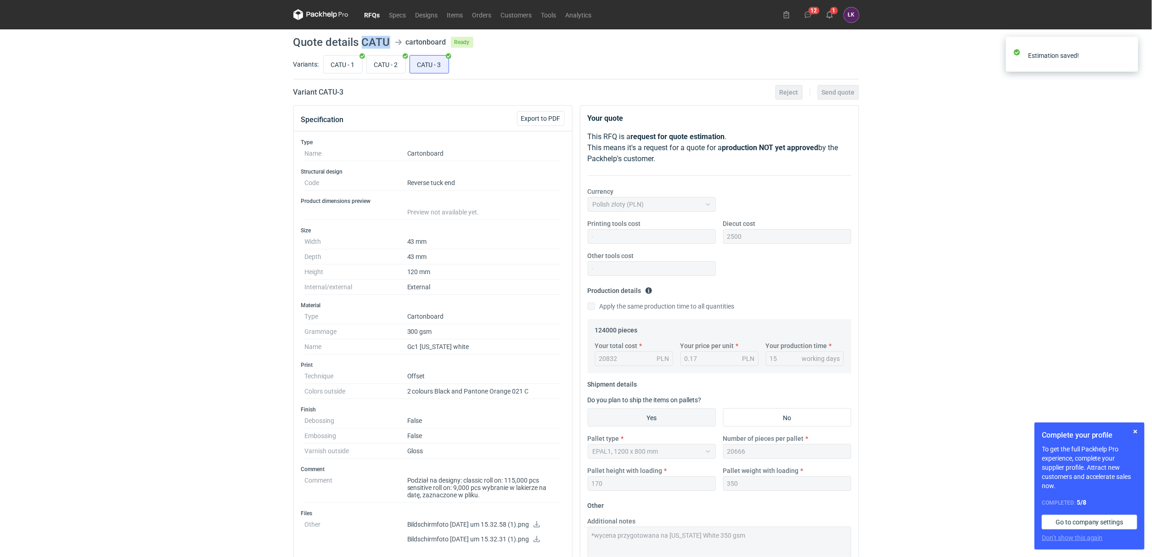
copy h1 "CATU"
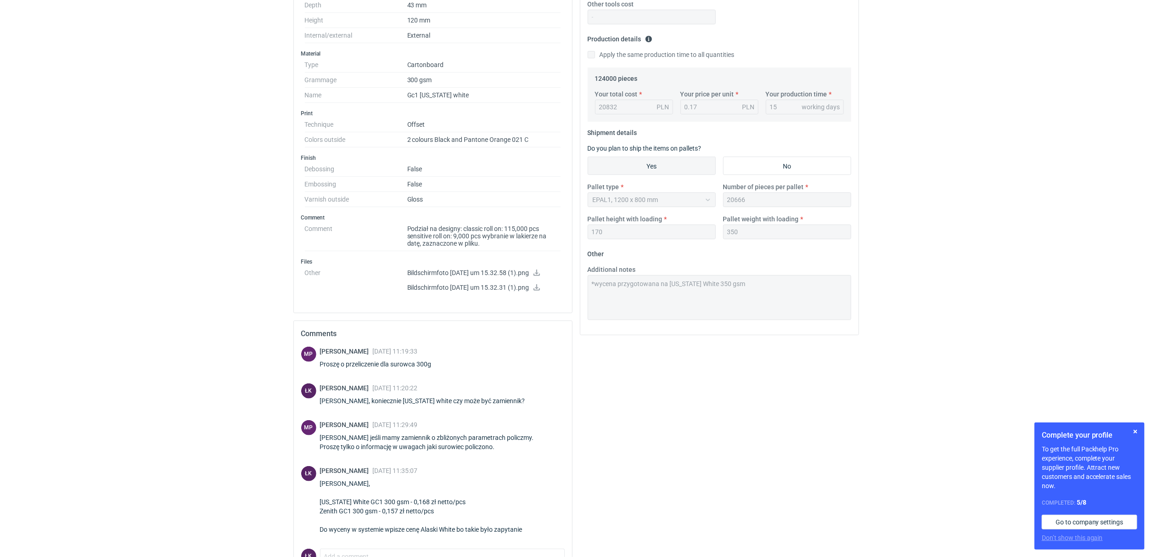
scroll to position [308, 0]
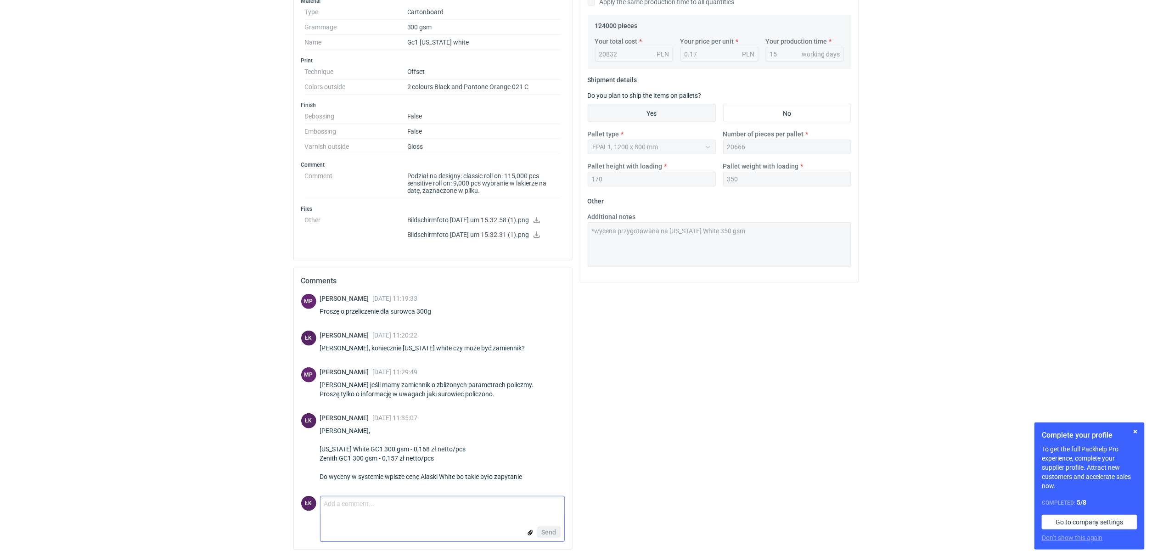
click at [355, 508] on textarea "Comment message" at bounding box center [442, 505] width 244 height 19
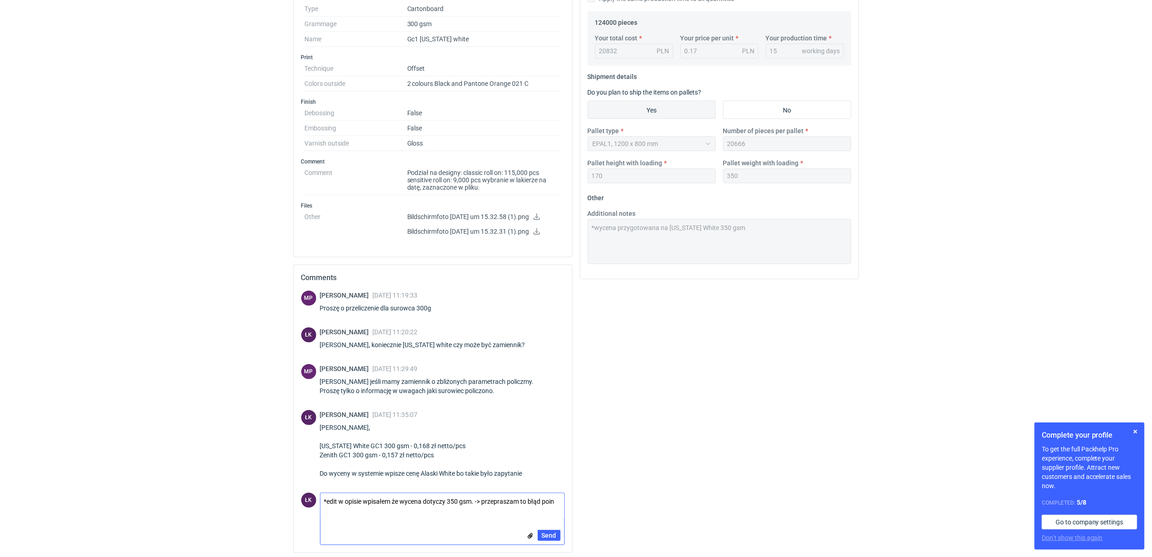
scroll to position [0, 0]
type textarea "*edit w opisie wpisałem że wycena dotyczy 350 gsm. -> przepraszam to błąd powin…"
click at [550, 538] on span "Send" at bounding box center [549, 535] width 15 height 6
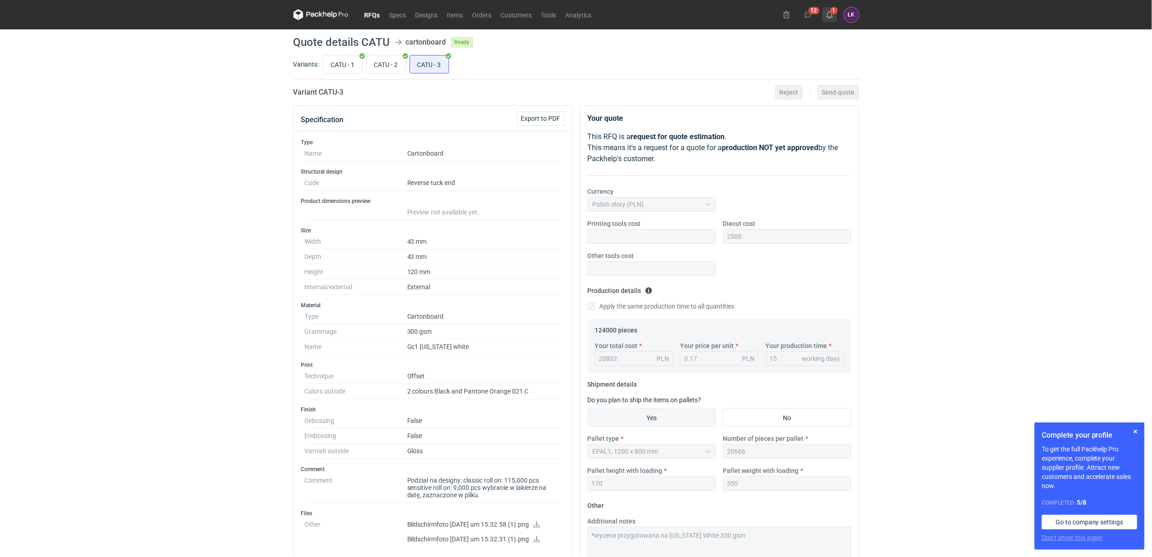
click at [831, 12] on icon at bounding box center [829, 14] width 7 height 7
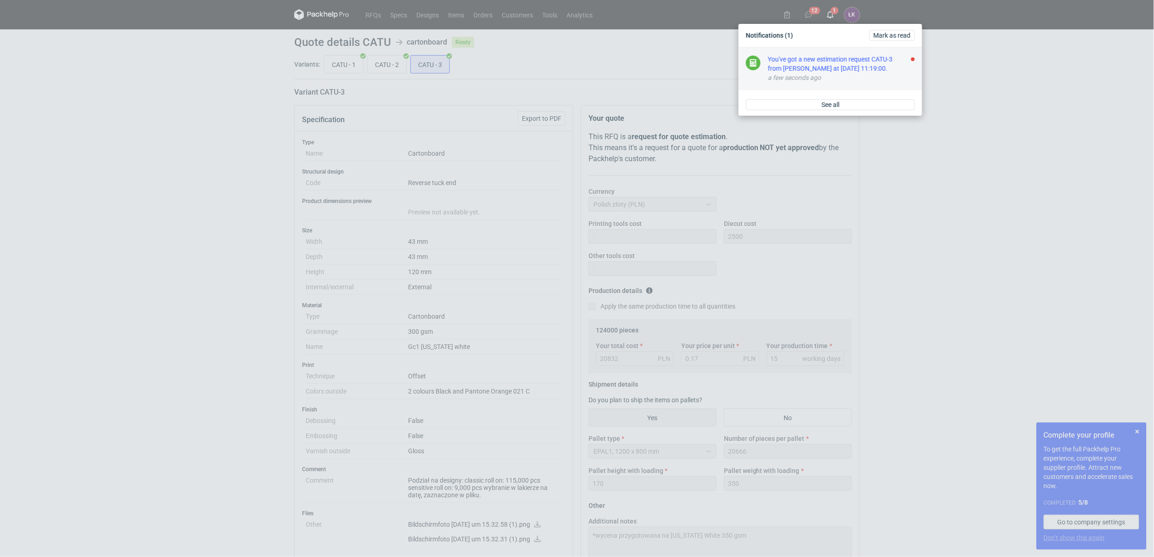
click at [832, 60] on div "You've got a new estimation request CATU-3 from [PERSON_NAME] at [DATE] 11:19:0…" at bounding box center [841, 64] width 147 height 18
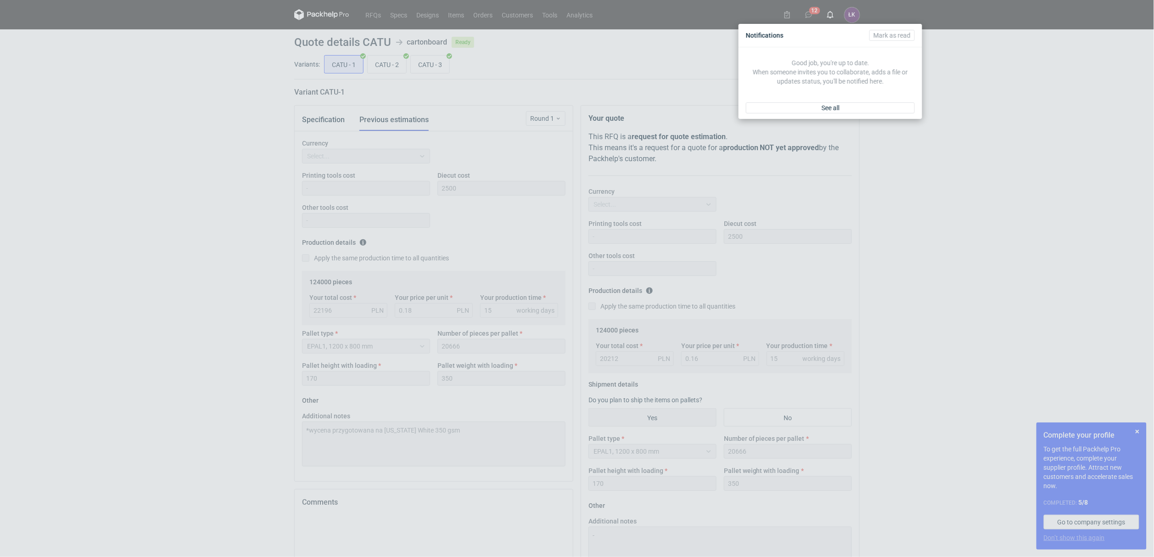
click at [963, 239] on div "Notifications [PERSON_NAME] as read Good job, you're up to date. When someone i…" at bounding box center [577, 278] width 1154 height 557
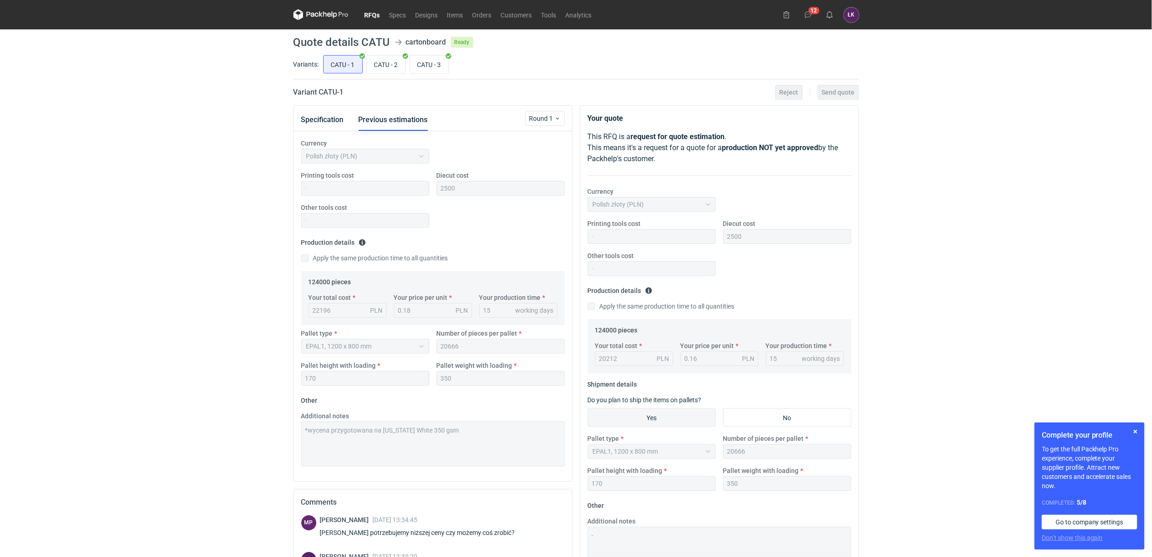
scroll to position [6, 0]
click at [440, 66] on input "CATU - 3" at bounding box center [429, 64] width 39 height 17
click at [425, 67] on input "CATU - 3" at bounding box center [429, 64] width 39 height 17
click at [432, 67] on input "CATU - 3" at bounding box center [429, 64] width 39 height 17
click at [442, 61] on input "CATU - 3" at bounding box center [429, 64] width 39 height 17
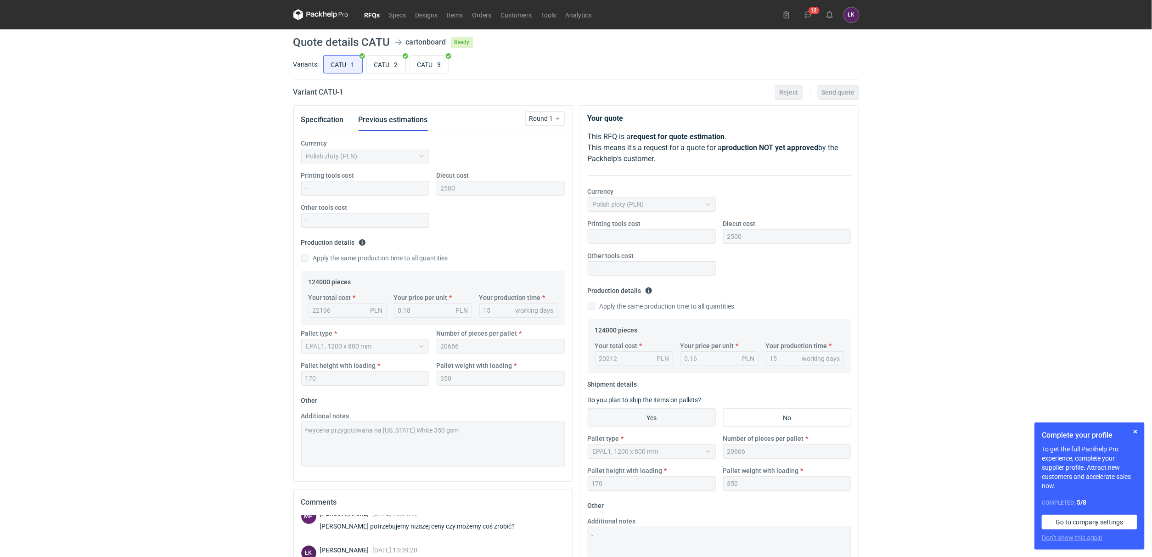
click at [366, 80] on main "Quote details CATU cartonboard Ready Variants: CATU - 1 CATU - 2 CATU - 3 Varia…" at bounding box center [576, 413] width 573 height 769
click at [381, 67] on input "CATU - 2" at bounding box center [386, 64] width 39 height 17
radio input "true"
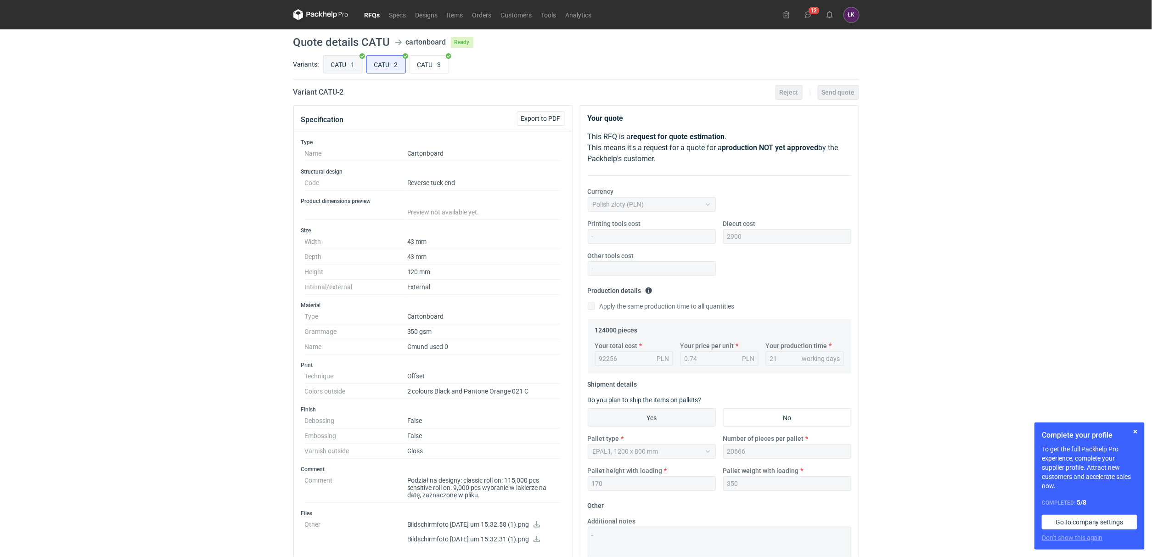
click at [347, 67] on input "CATU - 1" at bounding box center [343, 64] width 39 height 17
radio input "true"
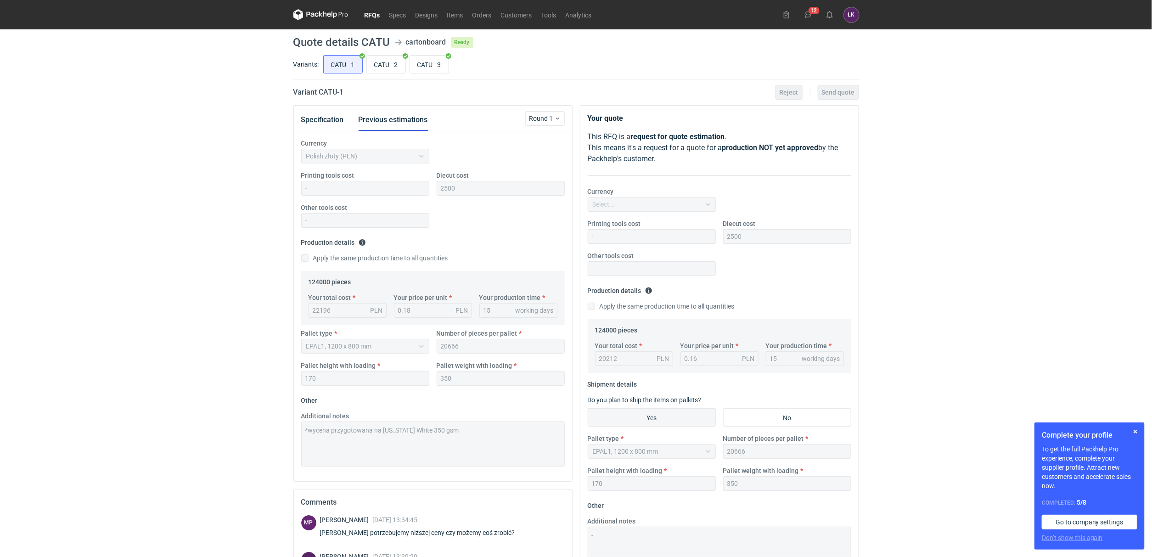
scroll to position [6, 0]
click at [324, 123] on button "Specification" at bounding box center [322, 120] width 43 height 22
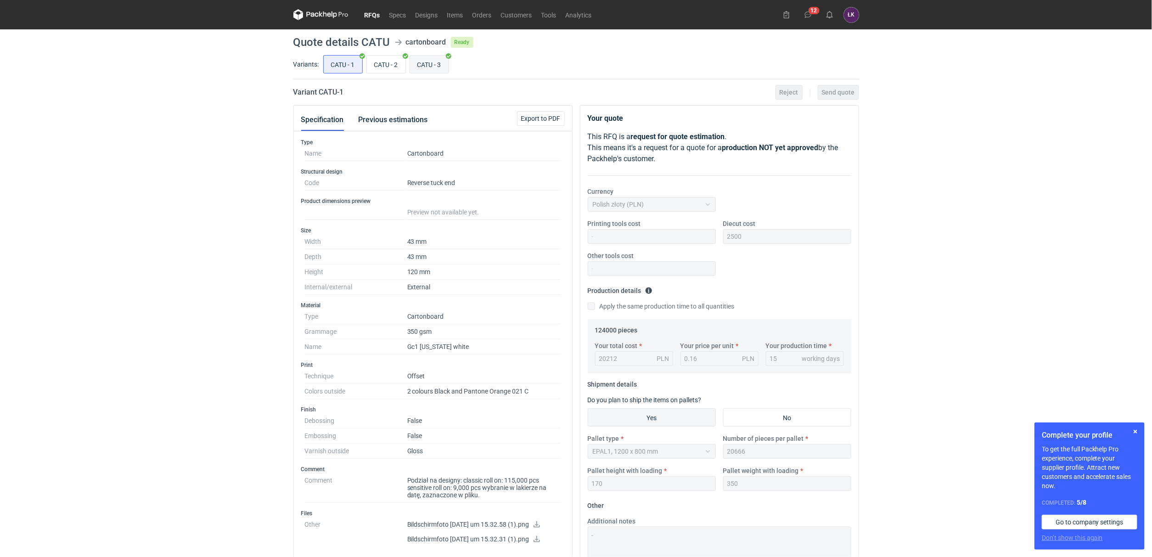
click at [425, 64] on input "CATU - 3" at bounding box center [429, 64] width 39 height 17
radio input "true"
click at [347, 66] on input "CATU - 1" at bounding box center [343, 64] width 39 height 17
radio input "true"
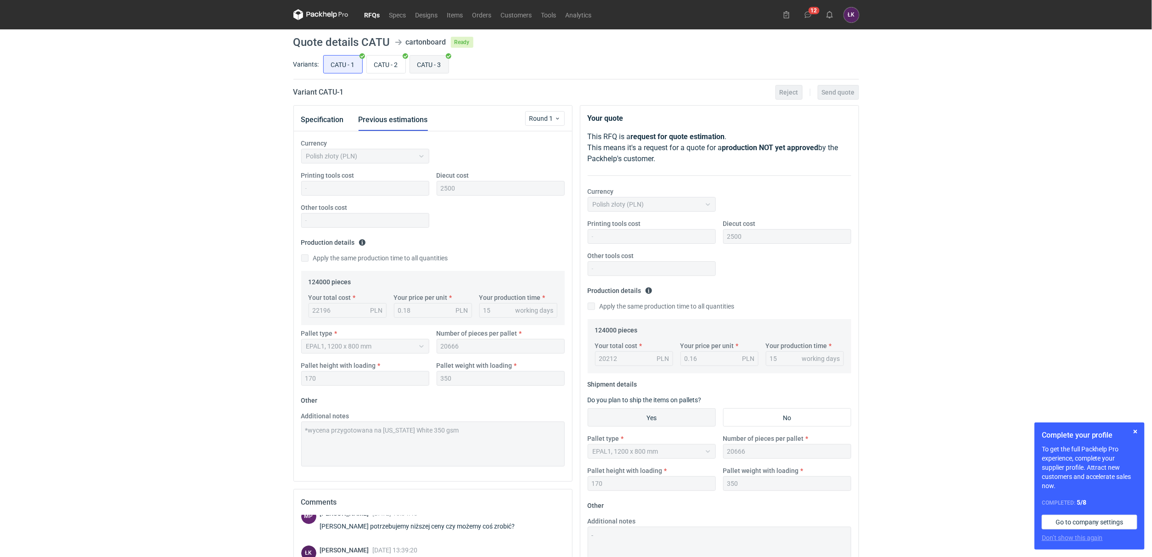
click at [437, 61] on input "CATU - 3" at bounding box center [429, 64] width 39 height 17
radio input "true"
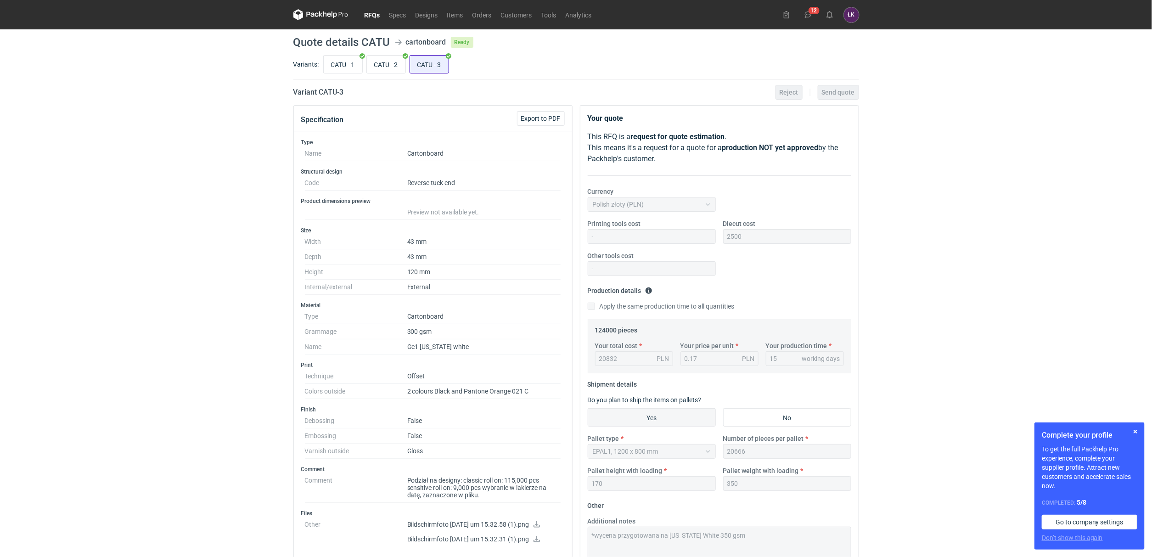
scroll to position [25, 0]
click at [343, 67] on input "CATU - 1" at bounding box center [343, 64] width 39 height 17
radio input "true"
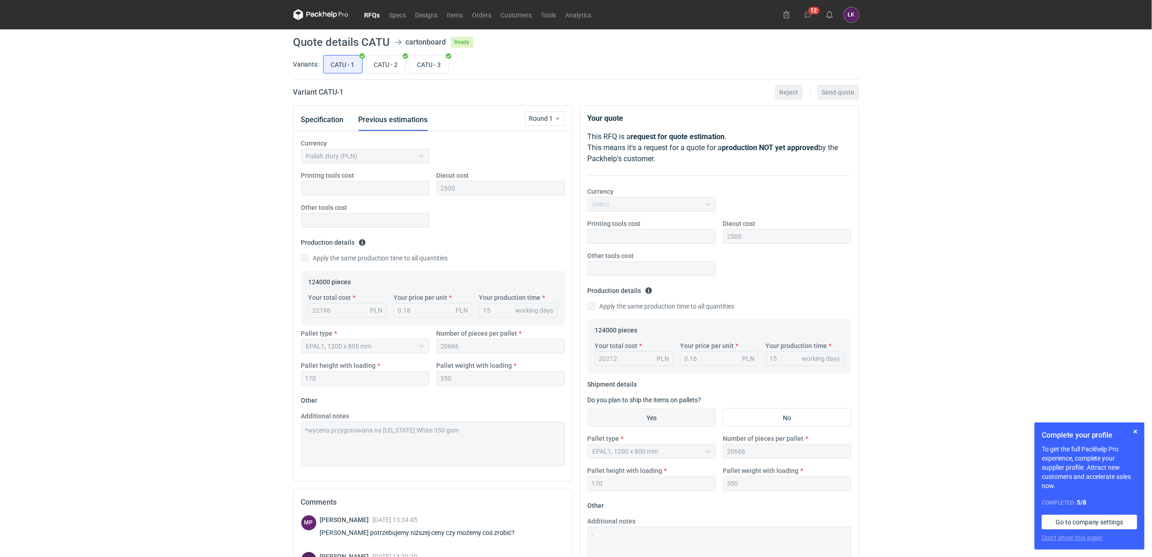
scroll to position [6, 0]
click at [437, 67] on input "CATU - 3" at bounding box center [429, 64] width 39 height 17
radio input "true"
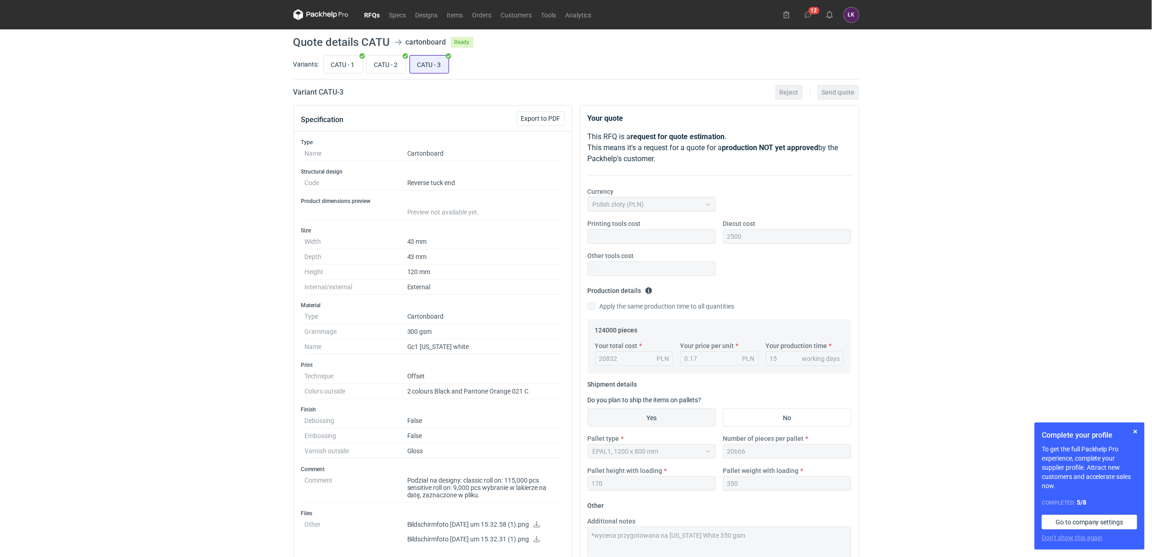
scroll to position [25, 0]
click at [335, 67] on input "CATU - 1" at bounding box center [343, 64] width 39 height 17
radio input "true"
